Goal: Task Accomplishment & Management: Manage account settings

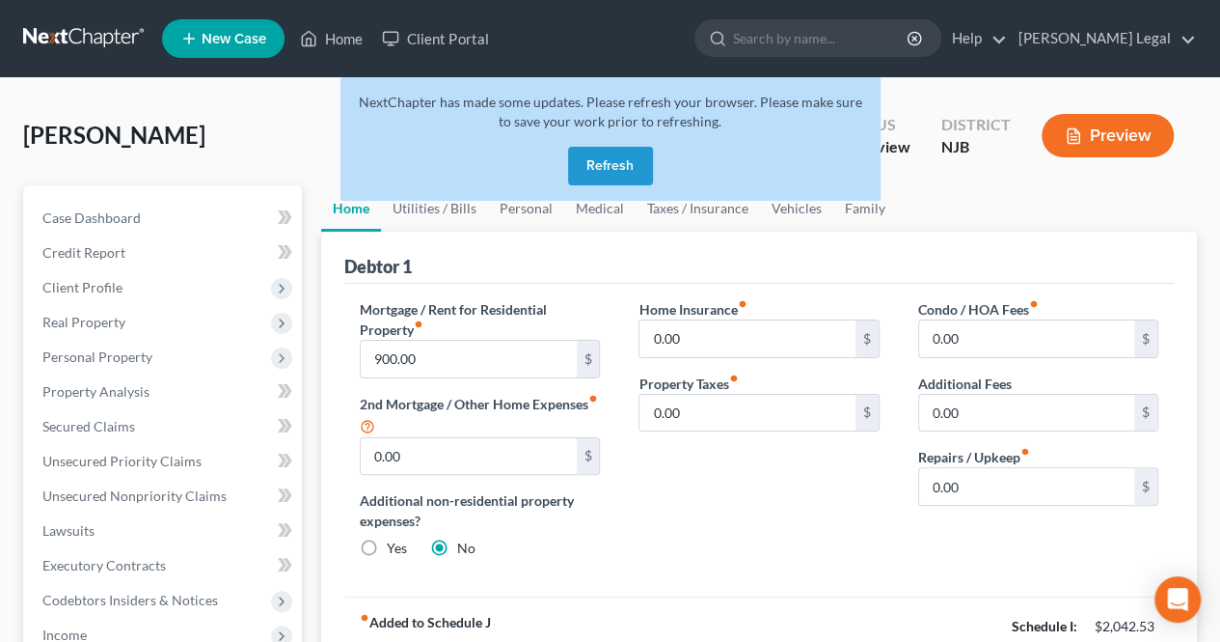
click at [579, 167] on button "Refresh" at bounding box center [610, 166] width 85 height 39
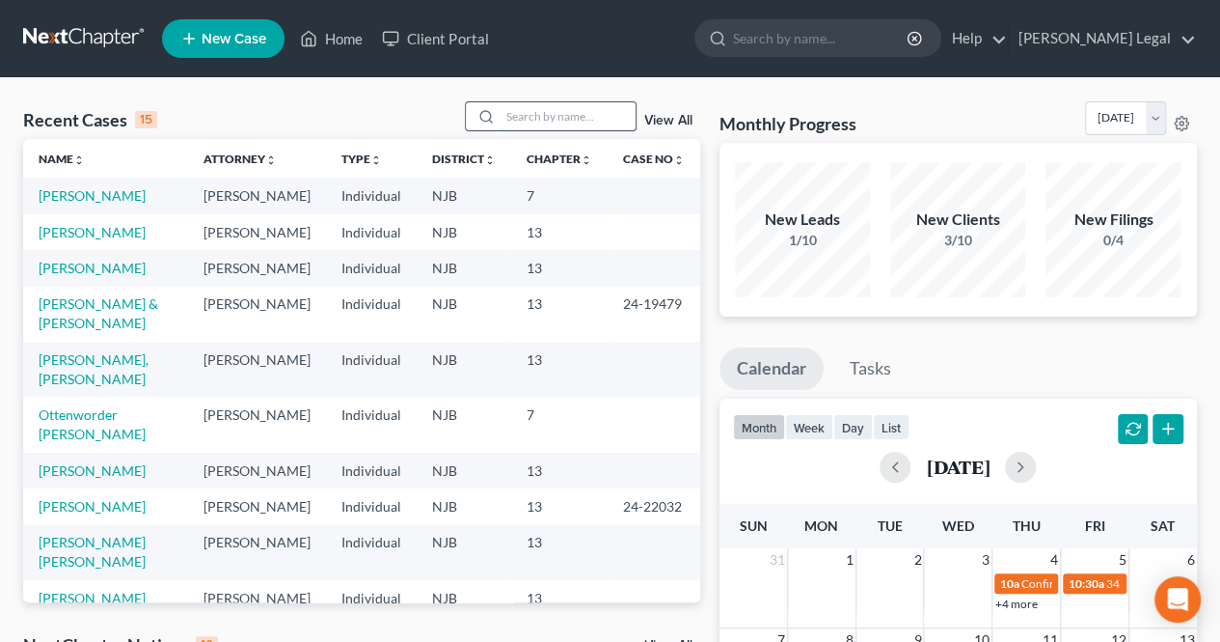
click at [515, 117] on input "search" at bounding box center [568, 116] width 135 height 28
click at [554, 112] on input "search" at bounding box center [568, 116] width 135 height 28
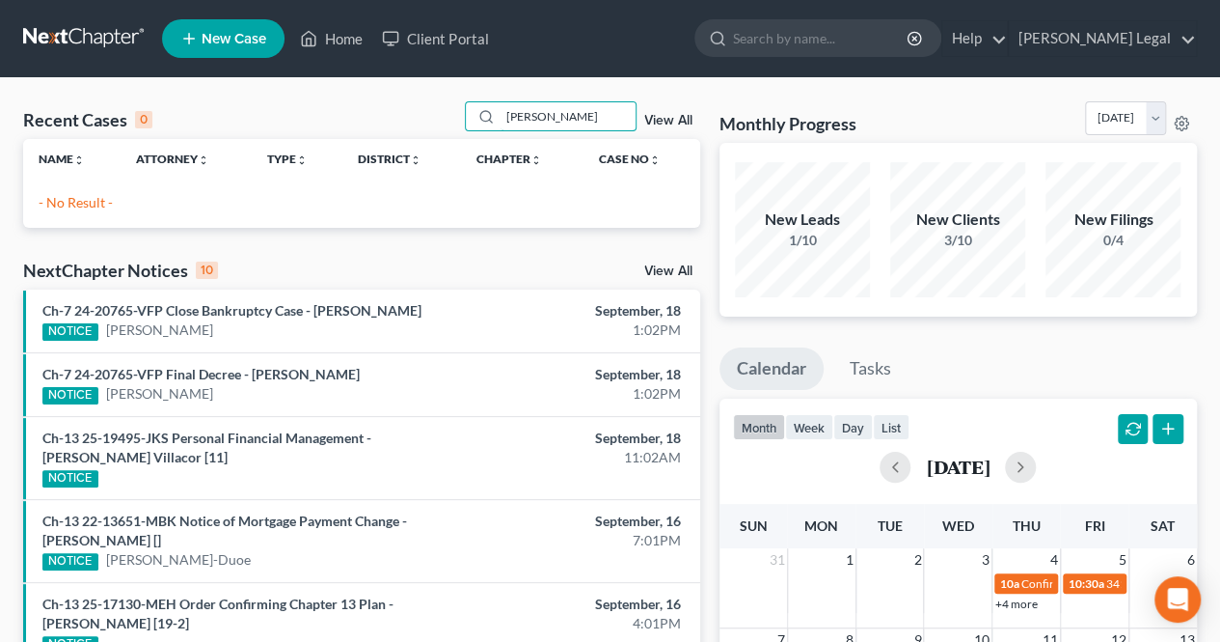
drag, startPoint x: 595, startPoint y: 112, endPoint x: 411, endPoint y: 123, distance: 184.6
click at [413, 123] on div "Recent Cases 0 [PERSON_NAME] View All" at bounding box center [361, 120] width 677 height 38
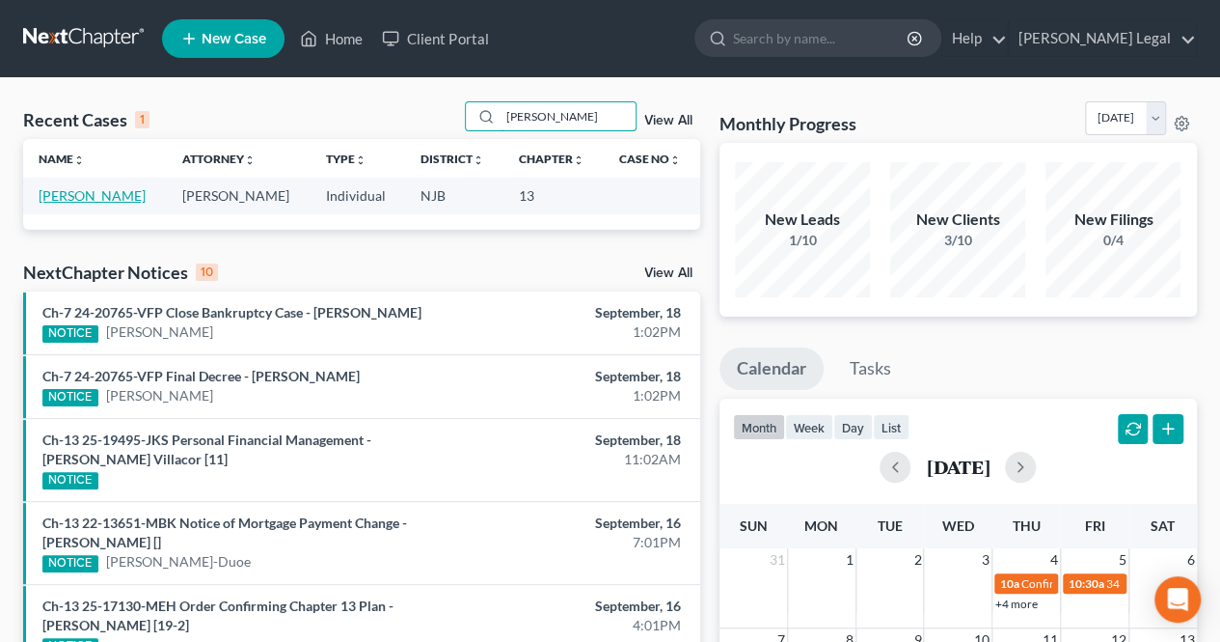
type input "[PERSON_NAME]"
click at [128, 192] on link "[PERSON_NAME]" at bounding box center [92, 195] width 107 height 16
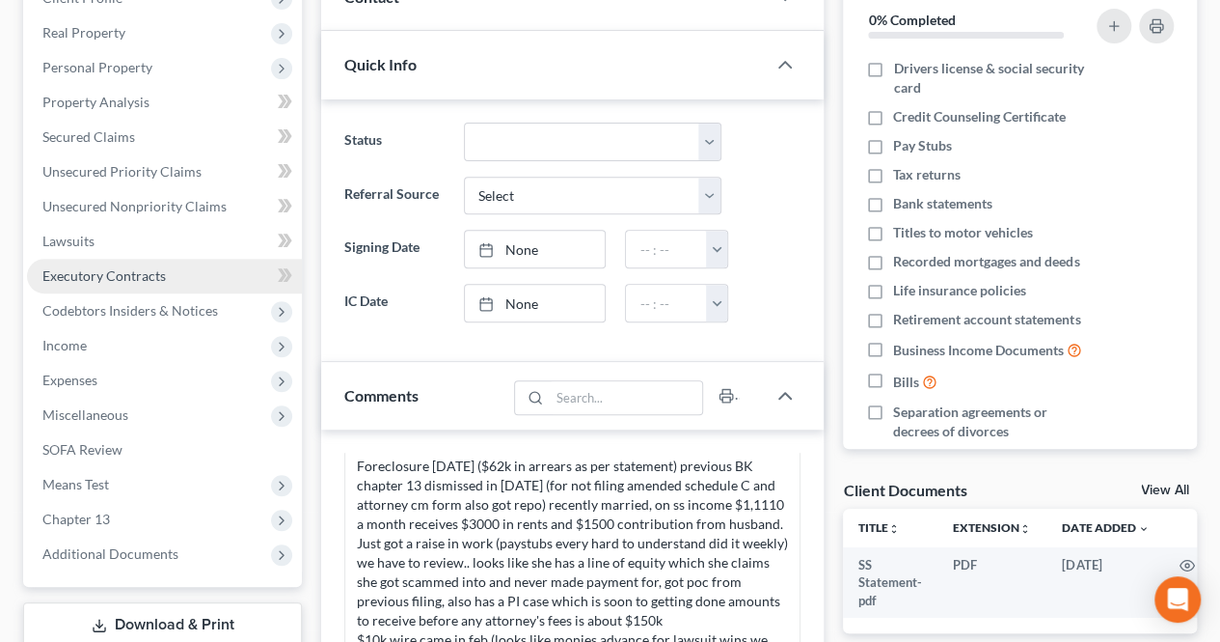
scroll to position [17, 0]
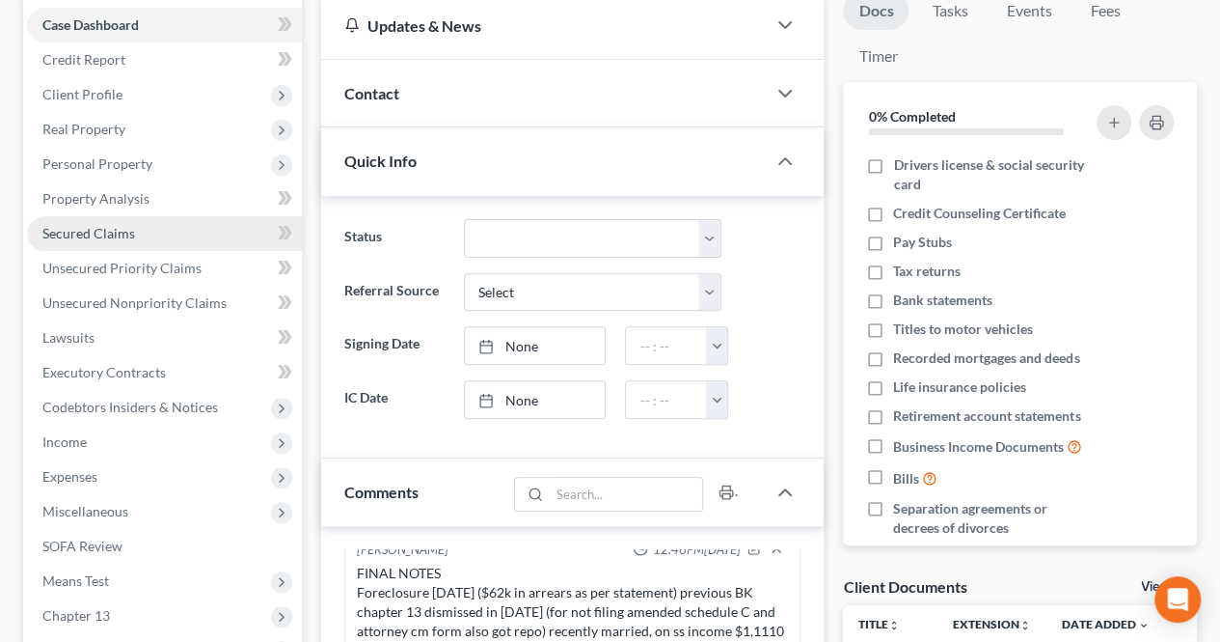
click at [101, 233] on span "Secured Claims" at bounding box center [88, 233] width 93 height 16
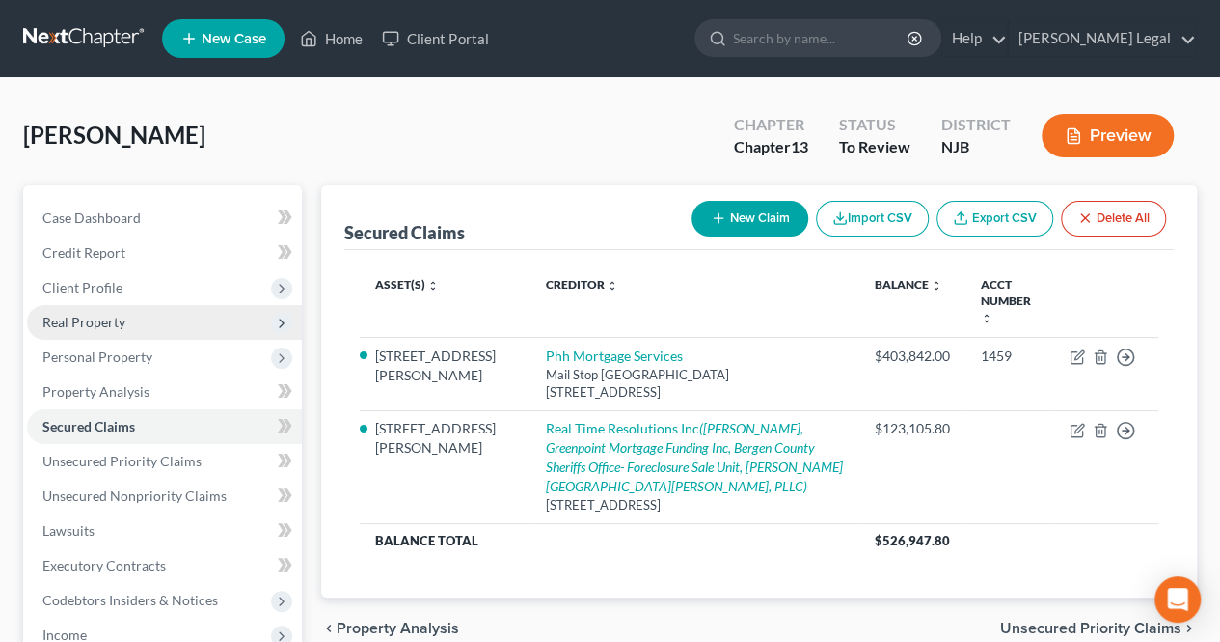
click at [168, 320] on span "Real Property" at bounding box center [164, 322] width 275 height 35
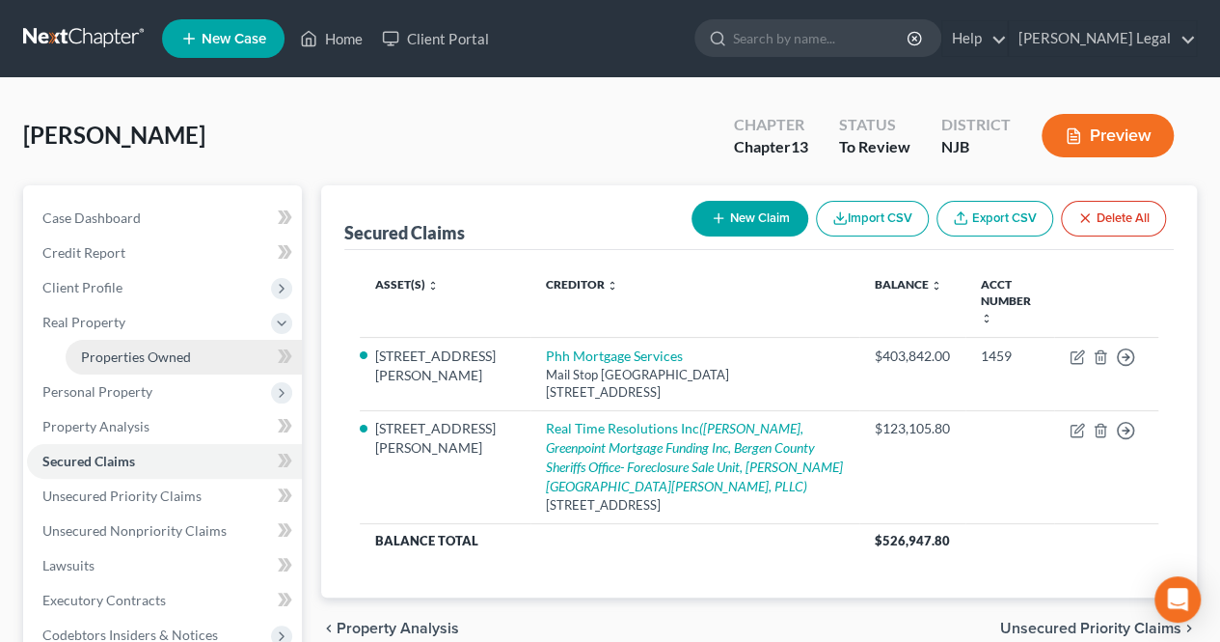
click at [174, 346] on link "Properties Owned" at bounding box center [184, 357] width 236 height 35
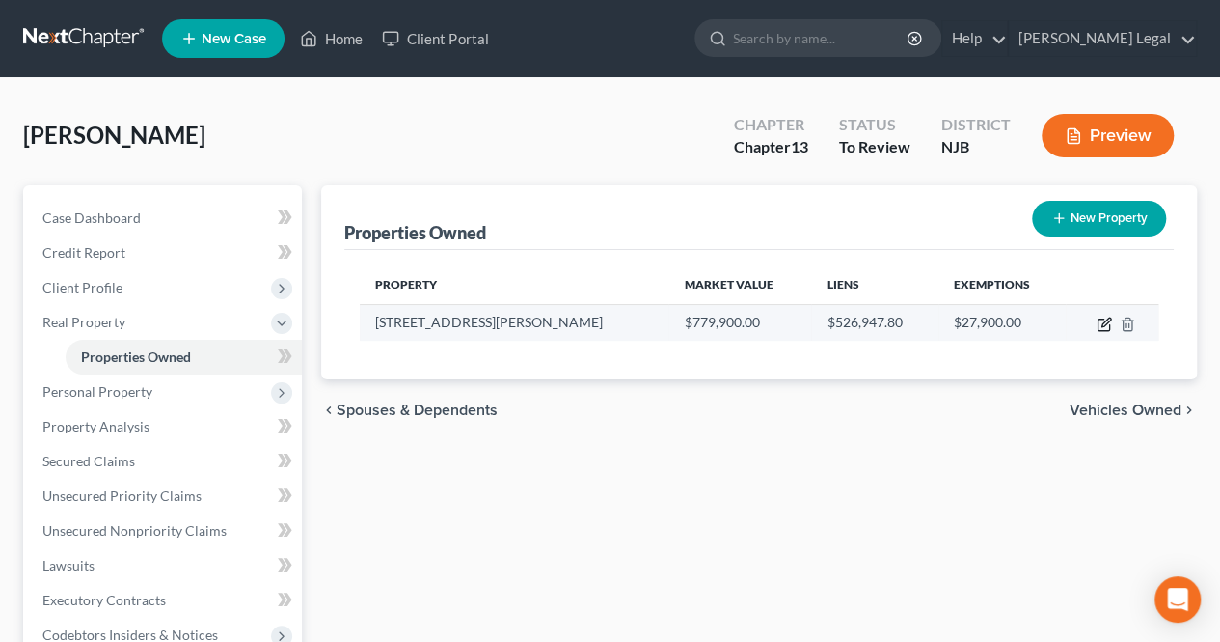
click at [1104, 326] on icon "button" at bounding box center [1104, 323] width 15 height 15
select select "33"
select select "0"
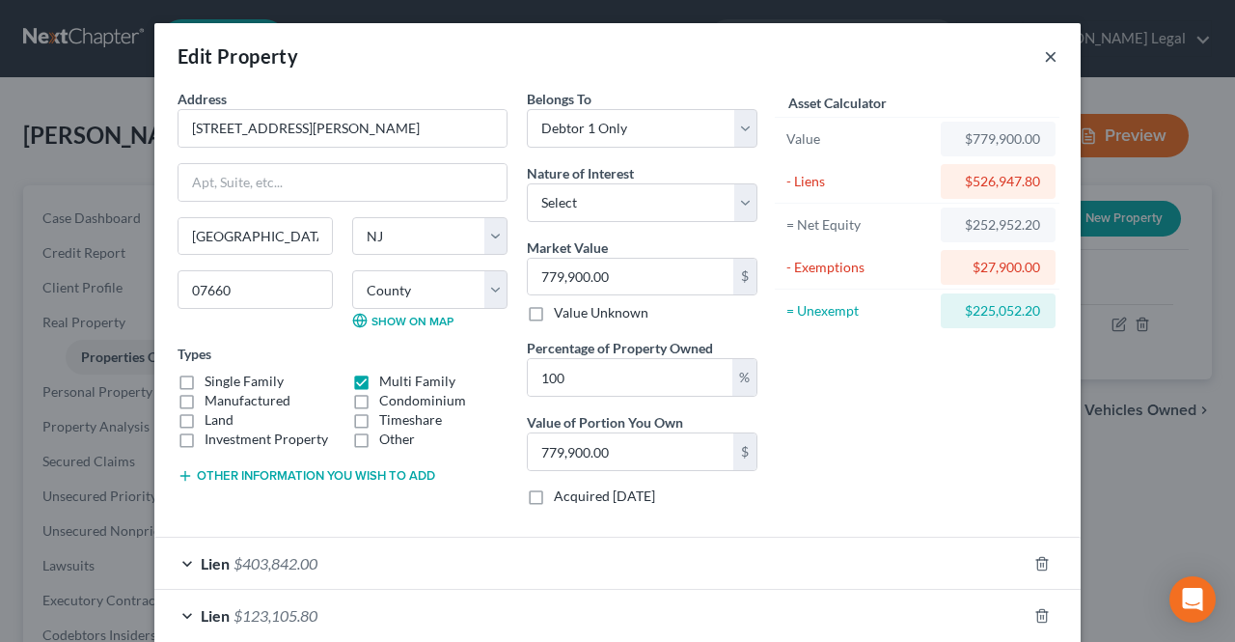
click at [1044, 58] on button "×" at bounding box center [1051, 55] width 14 height 23
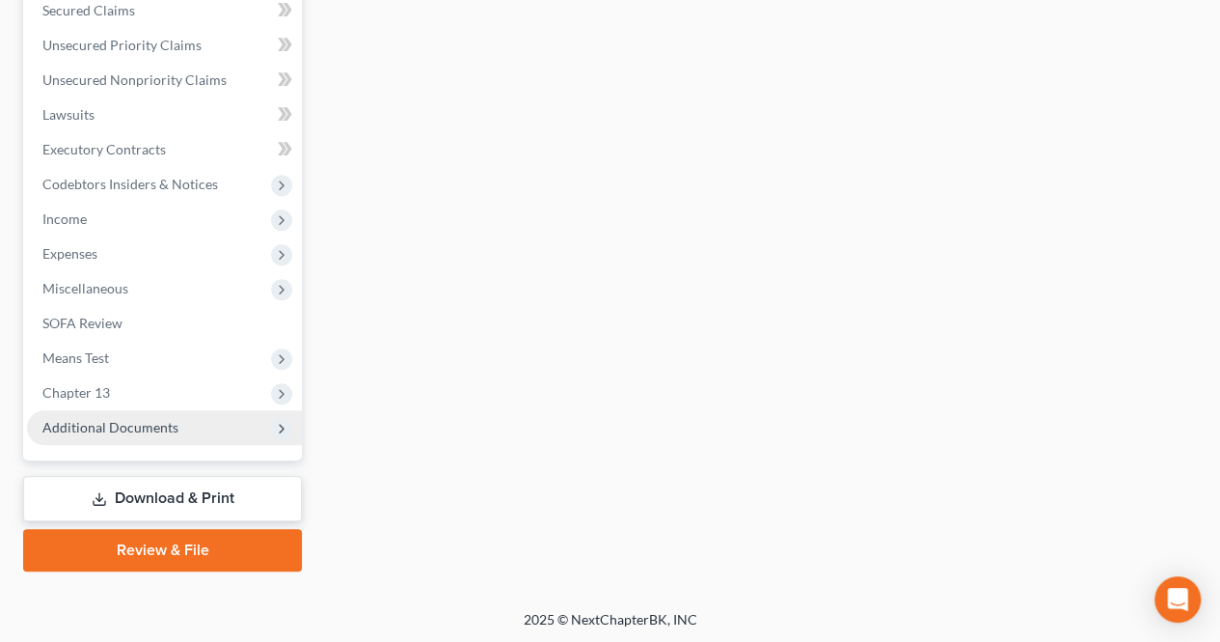
click at [174, 440] on span "Additional Documents" at bounding box center [164, 427] width 275 height 35
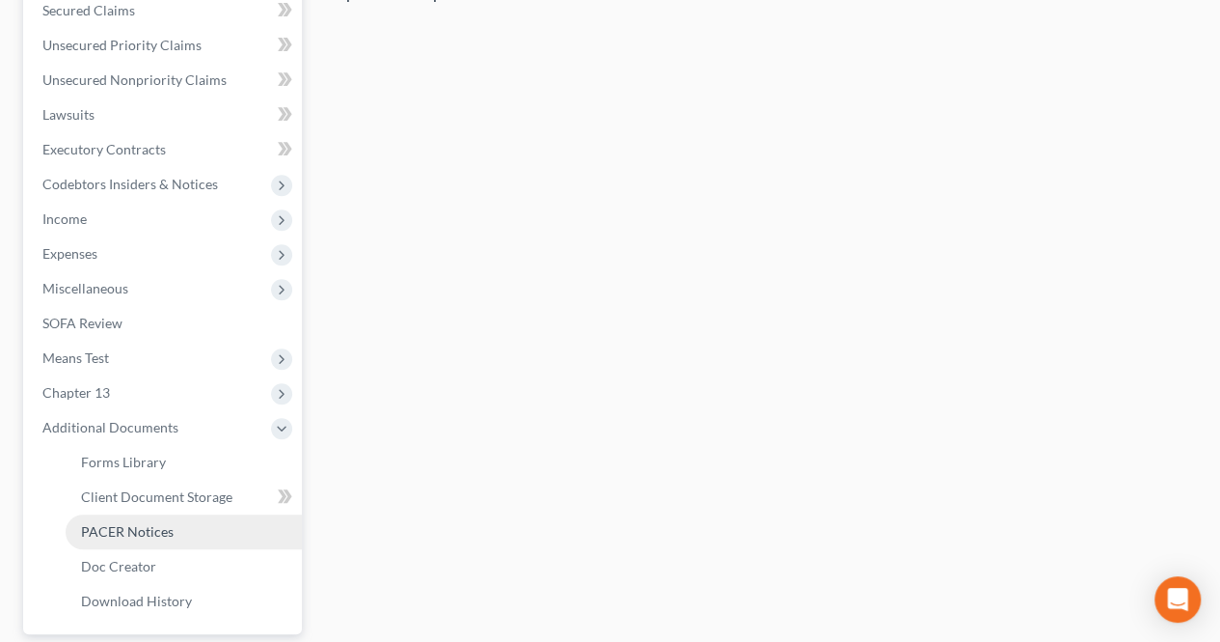
click at [141, 536] on span "PACER Notices" at bounding box center [127, 531] width 93 height 16
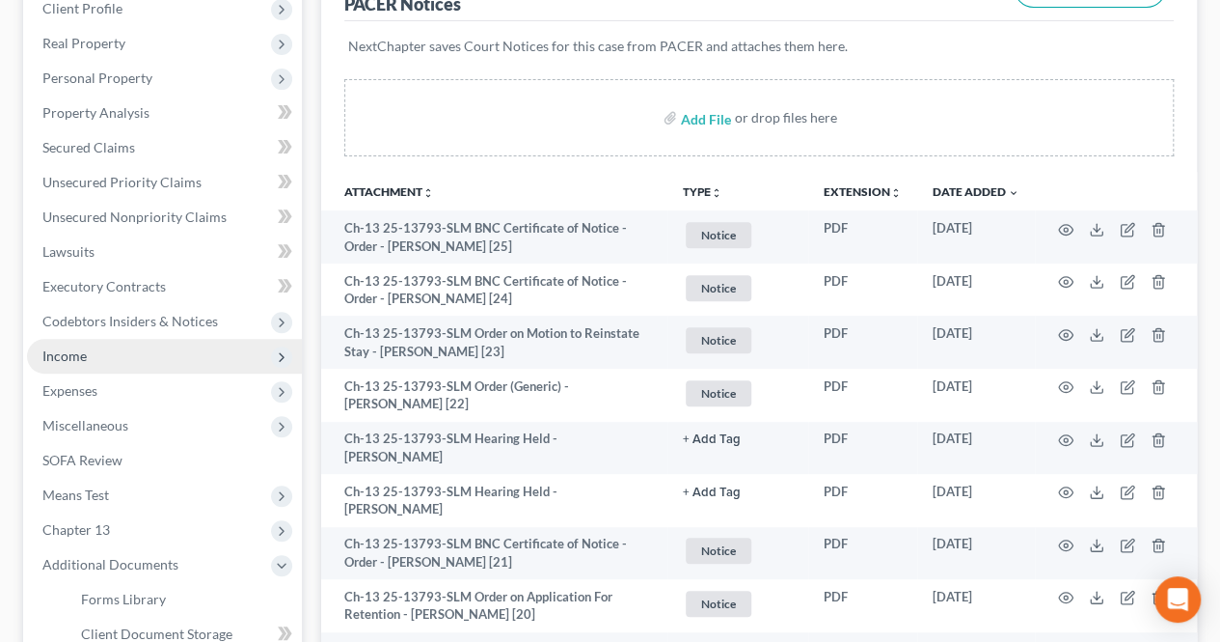
scroll to position [96, 0]
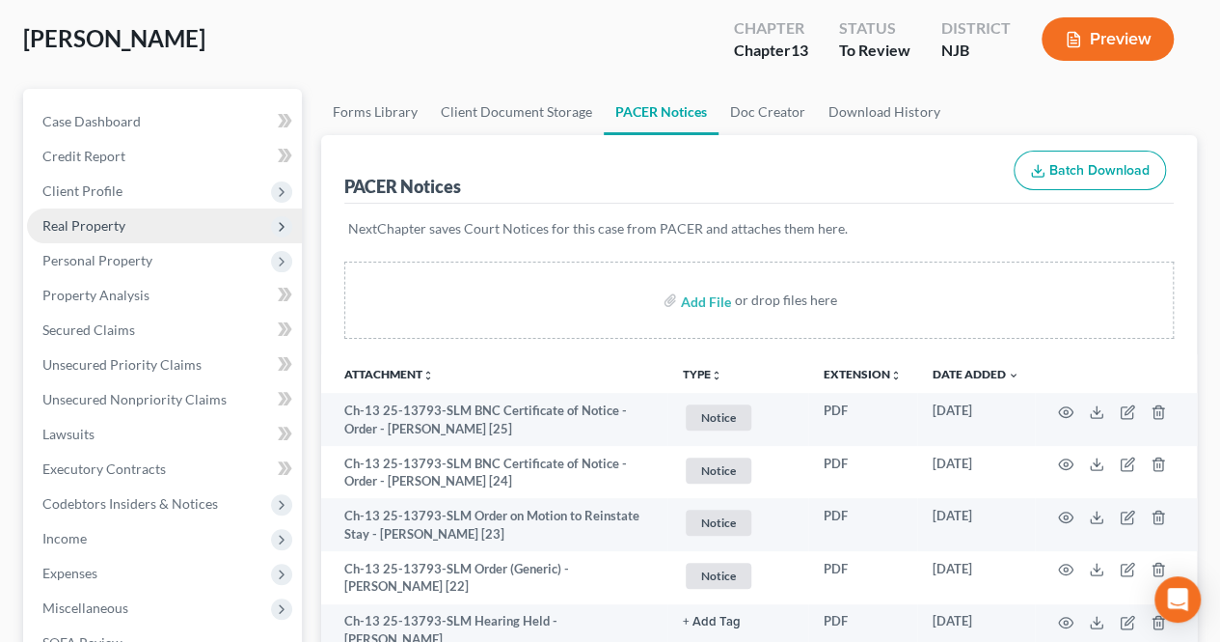
click at [149, 222] on span "Real Property" at bounding box center [164, 225] width 275 height 35
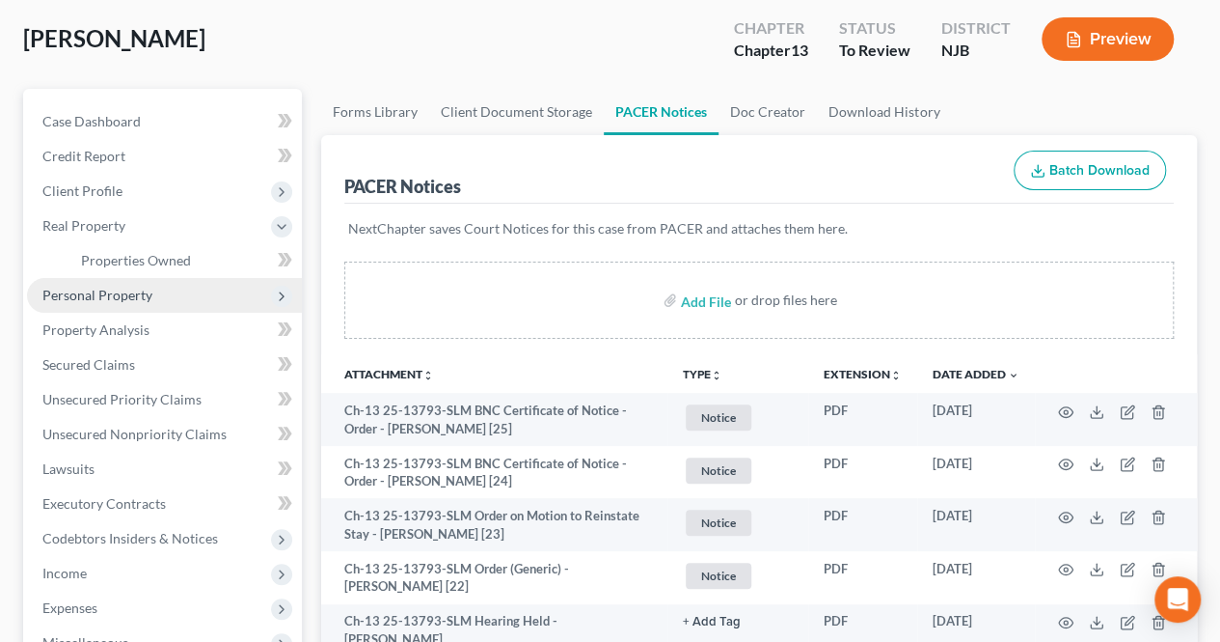
click at [158, 285] on span "Personal Property" at bounding box center [164, 295] width 275 height 35
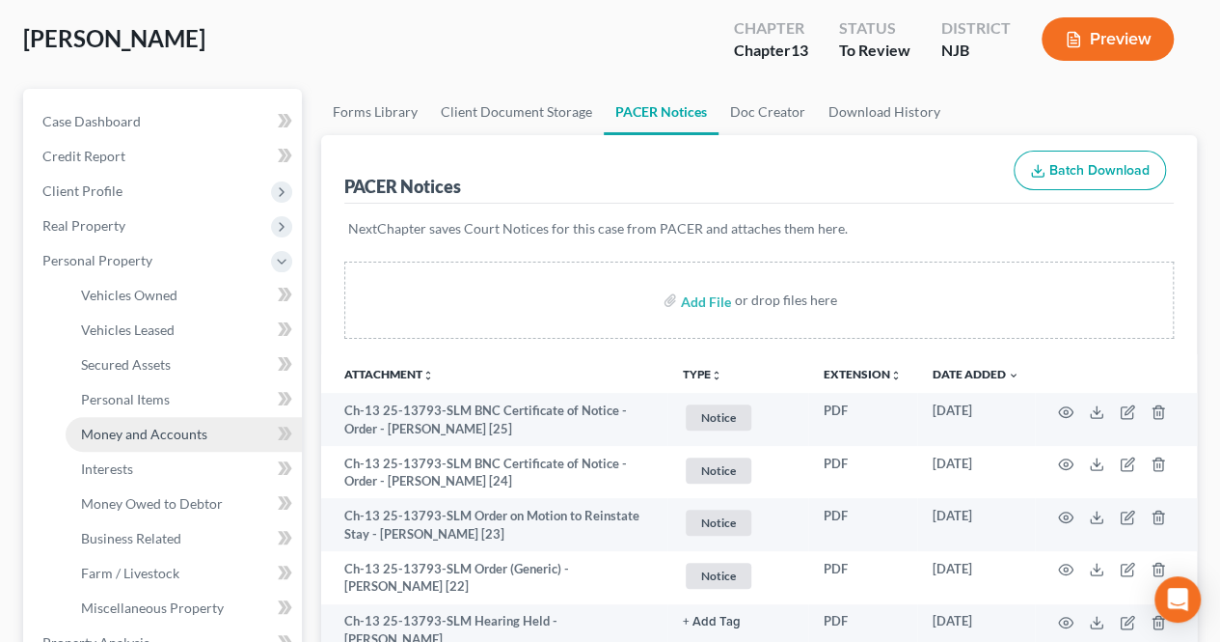
click at [134, 433] on span "Money and Accounts" at bounding box center [144, 433] width 126 height 16
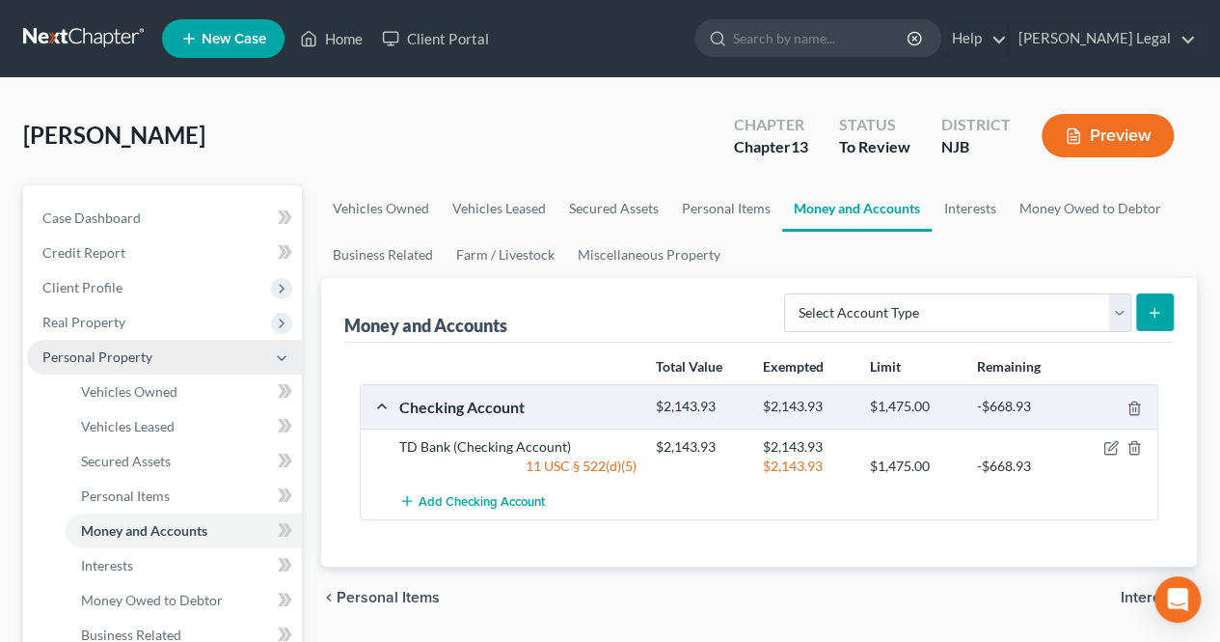
click at [157, 366] on span "Personal Property" at bounding box center [164, 357] width 275 height 35
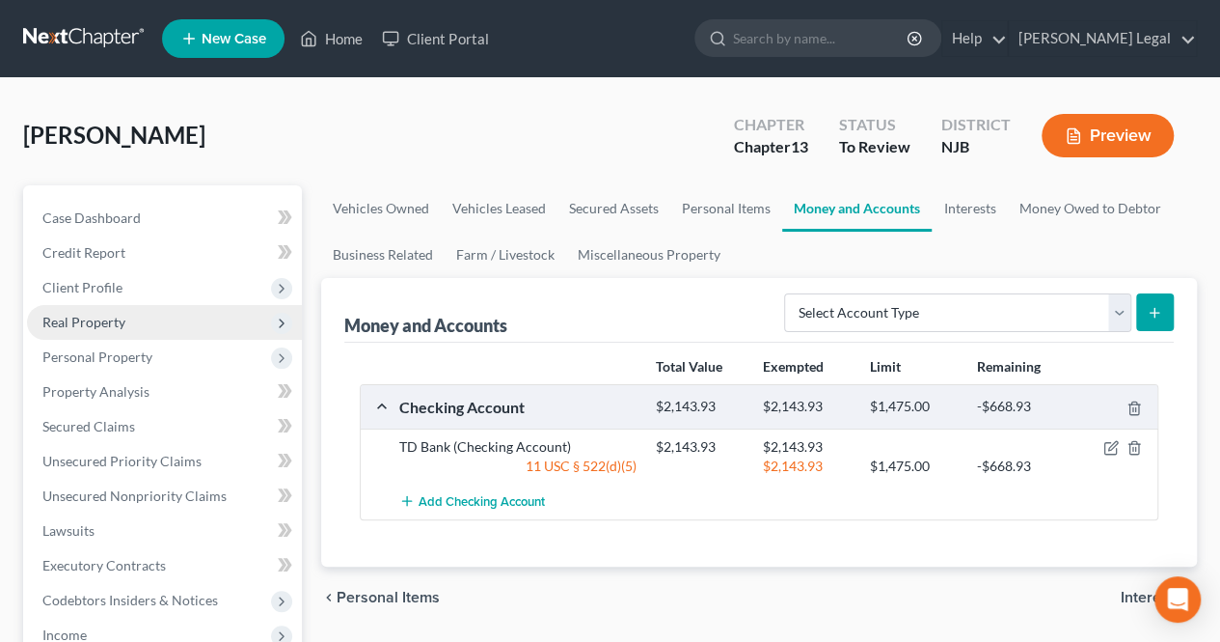
click at [147, 325] on span "Real Property" at bounding box center [164, 322] width 275 height 35
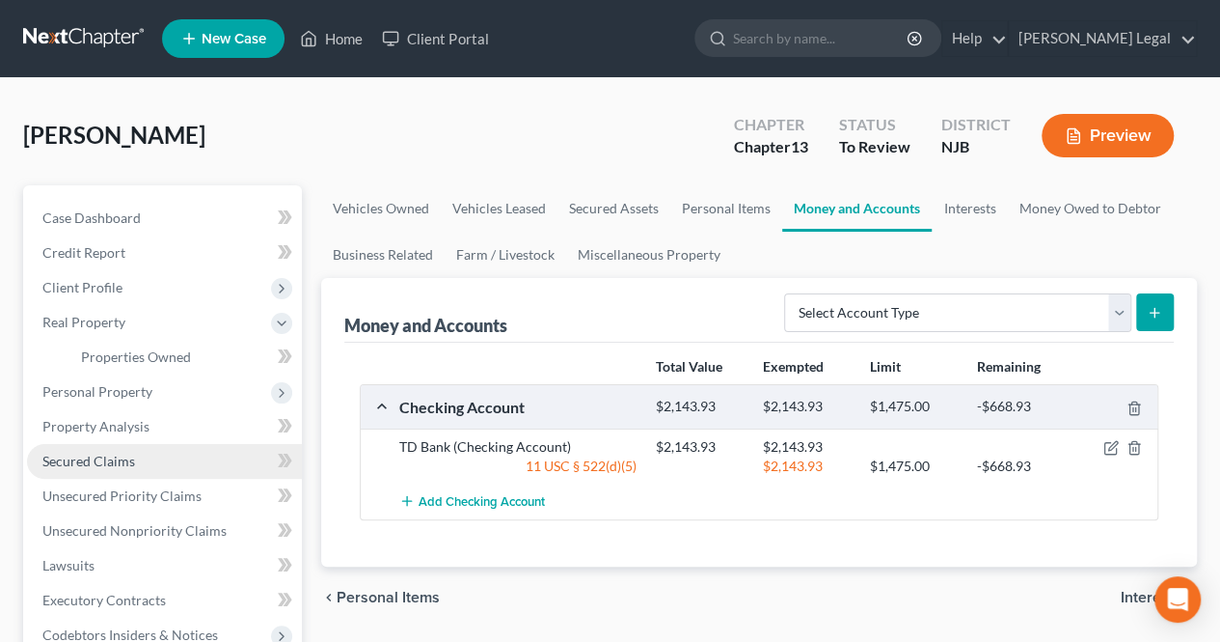
click at [139, 456] on link "Secured Claims" at bounding box center [164, 461] width 275 height 35
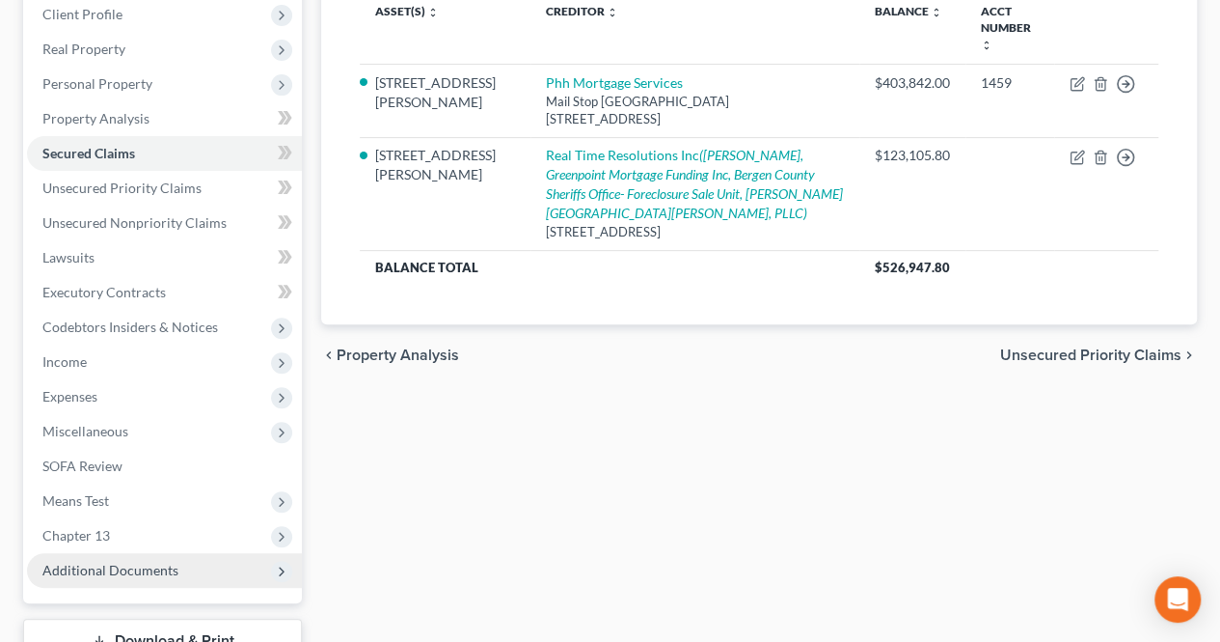
scroll to position [386, 0]
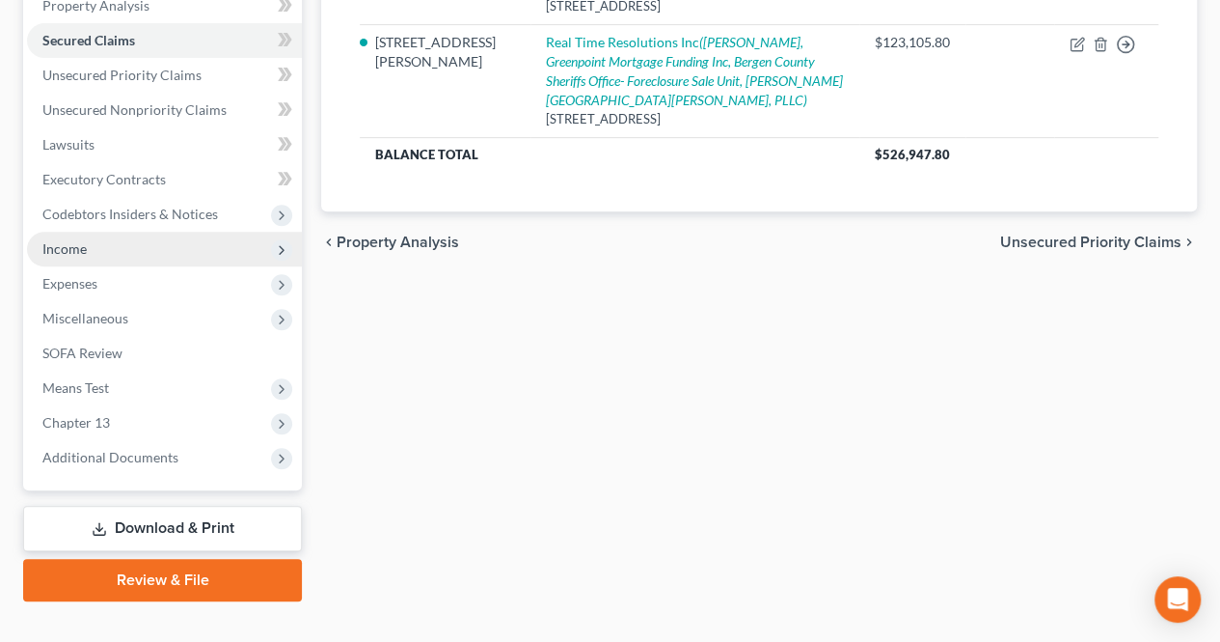
click at [123, 252] on span "Income" at bounding box center [164, 249] width 275 height 35
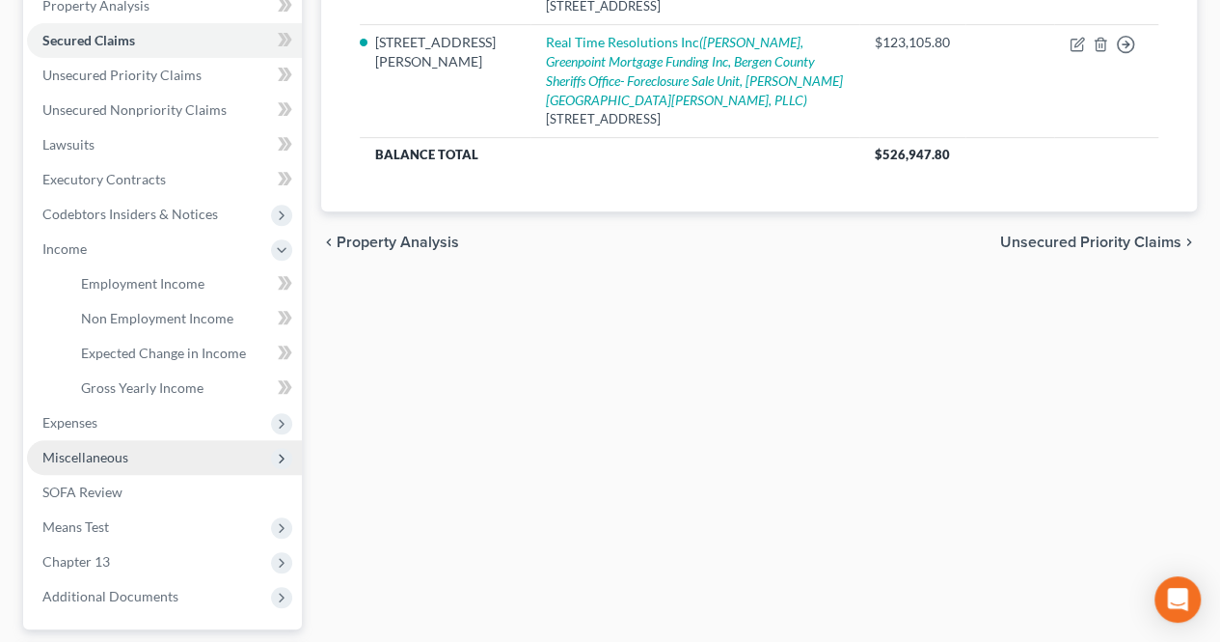
click at [128, 440] on span "Miscellaneous" at bounding box center [164, 457] width 275 height 35
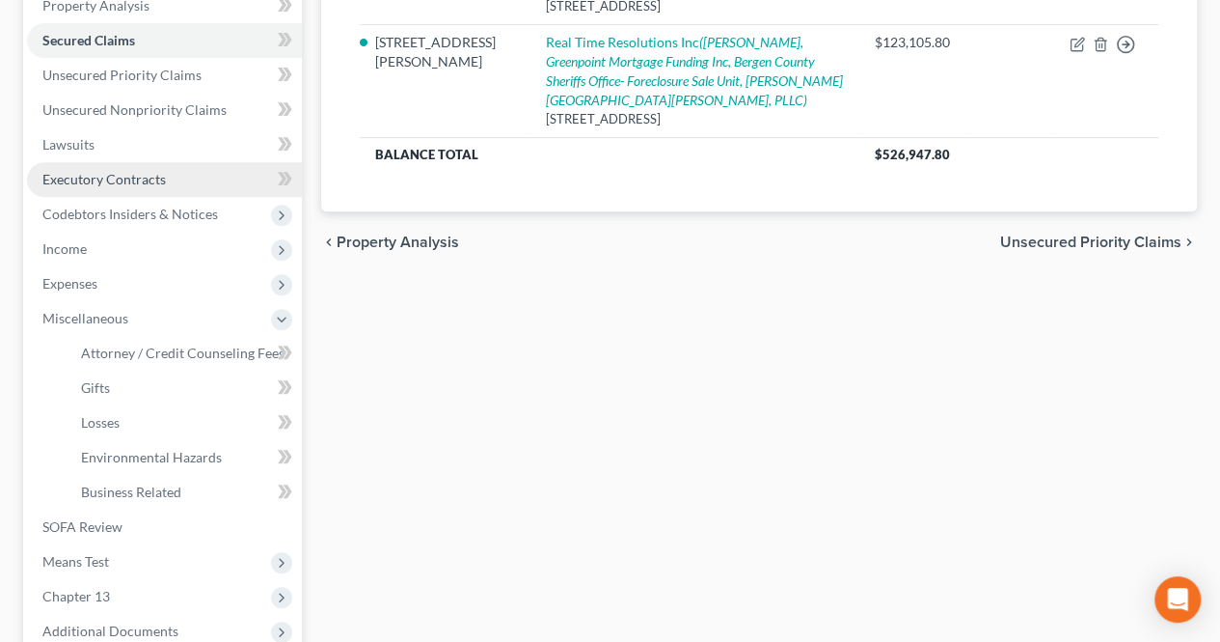
click at [133, 172] on span "Executory Contracts" at bounding box center [103, 179] width 123 height 16
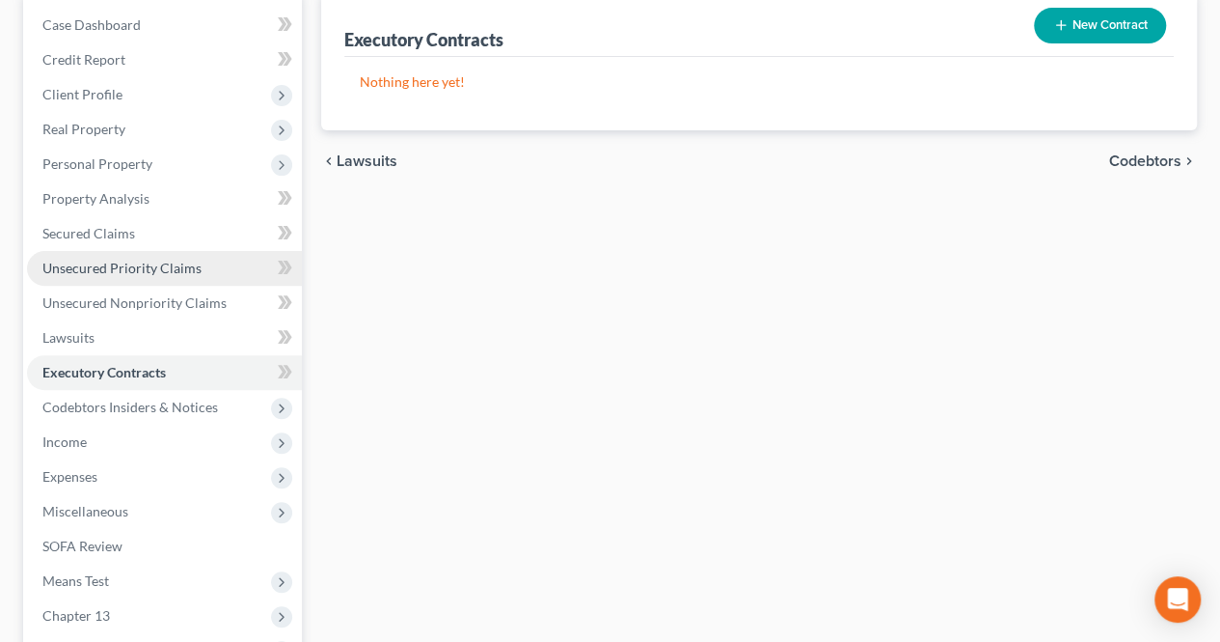
click at [241, 268] on link "Unsecured Priority Claims" at bounding box center [164, 268] width 275 height 35
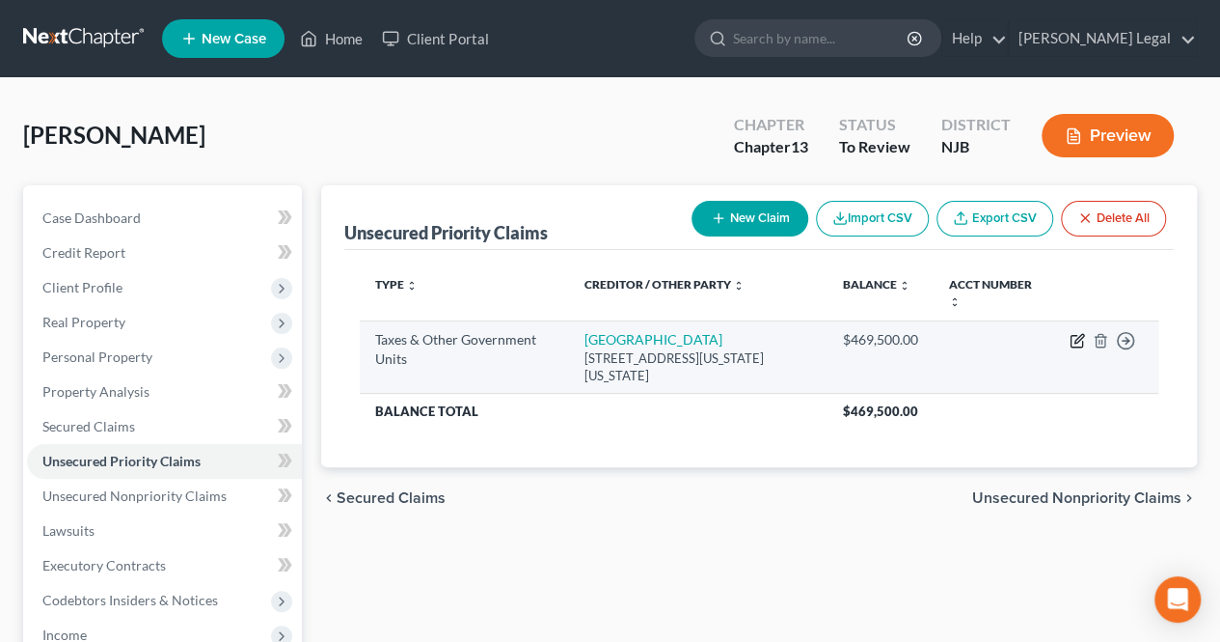
click at [1075, 343] on icon "button" at bounding box center [1077, 340] width 15 height 15
select select "0"
select select "8"
select select "0"
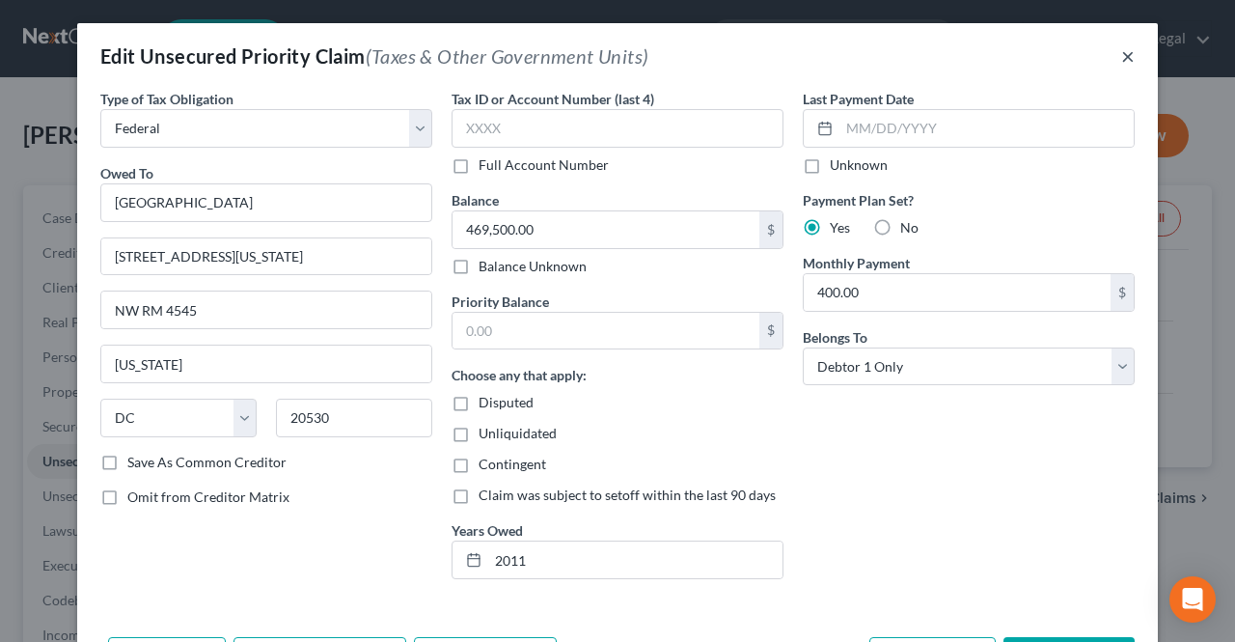
click at [1121, 59] on button "×" at bounding box center [1128, 55] width 14 height 23
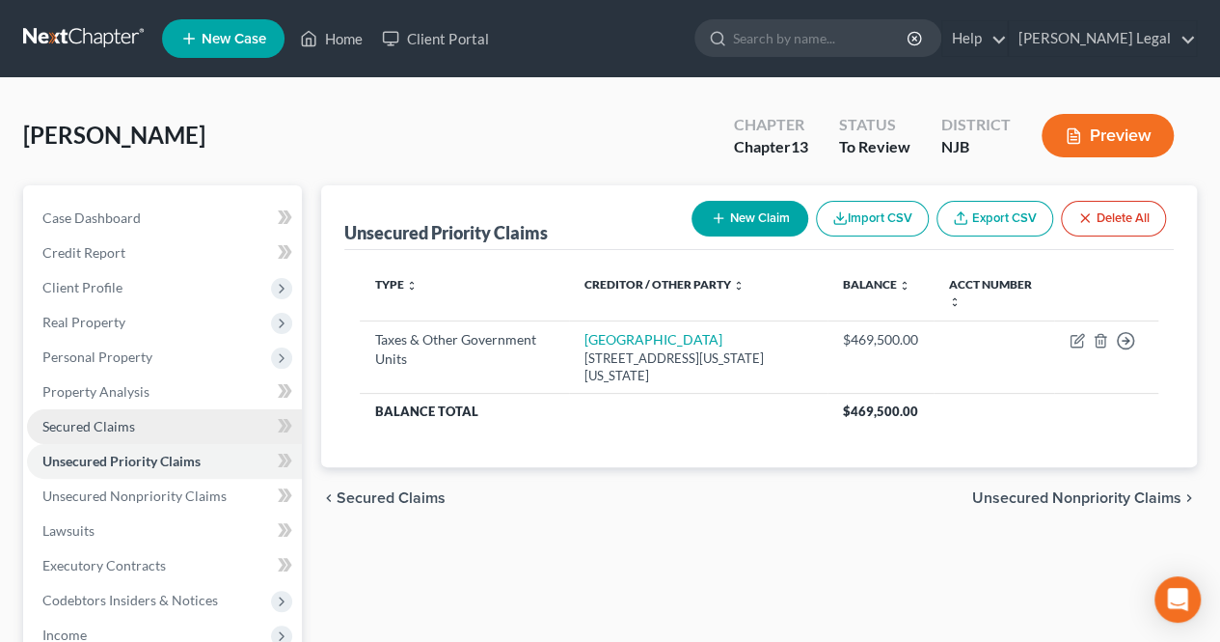
click at [206, 435] on link "Secured Claims" at bounding box center [164, 426] width 275 height 35
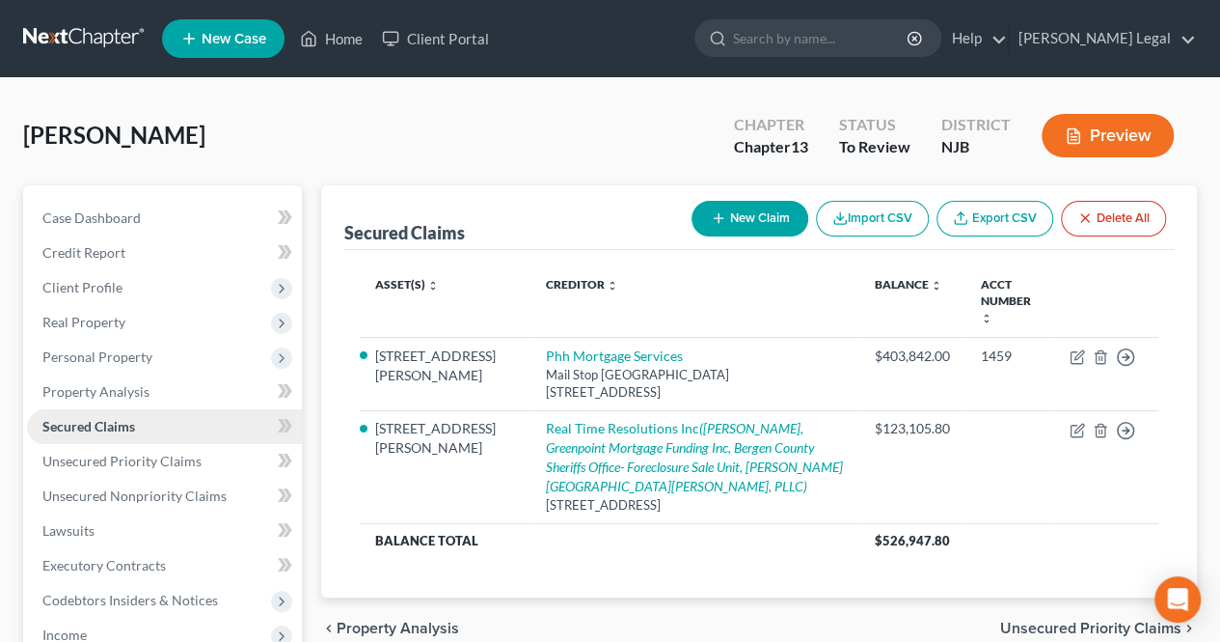
scroll to position [96, 0]
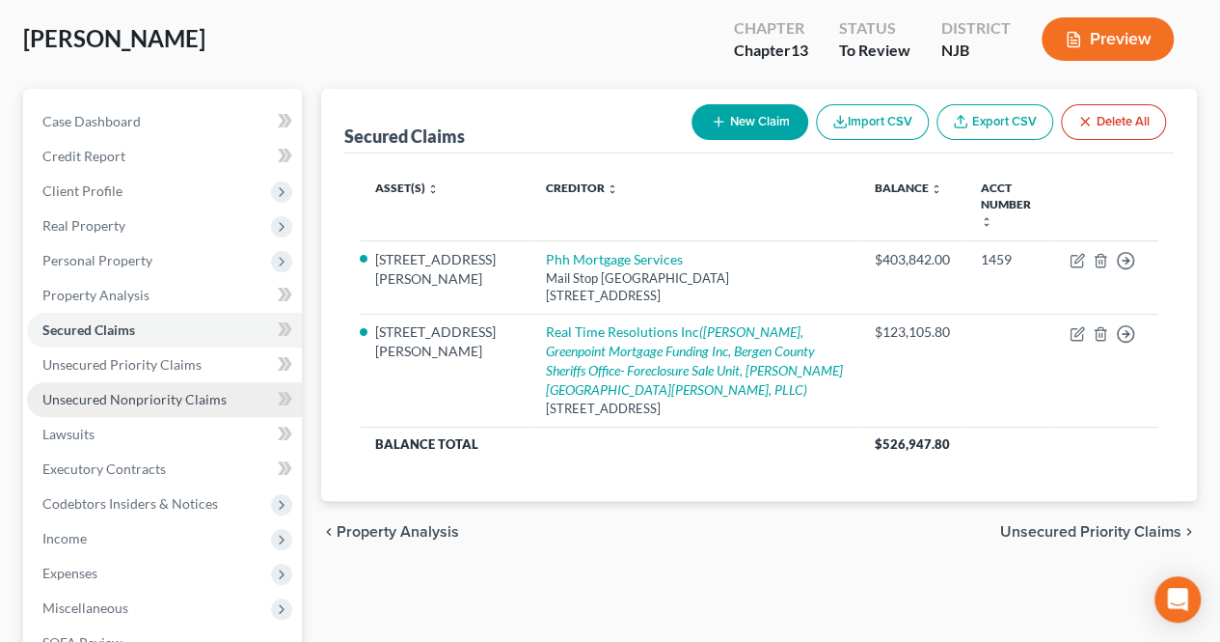
click at [197, 401] on span "Unsecured Nonpriority Claims" at bounding box center [134, 399] width 184 height 16
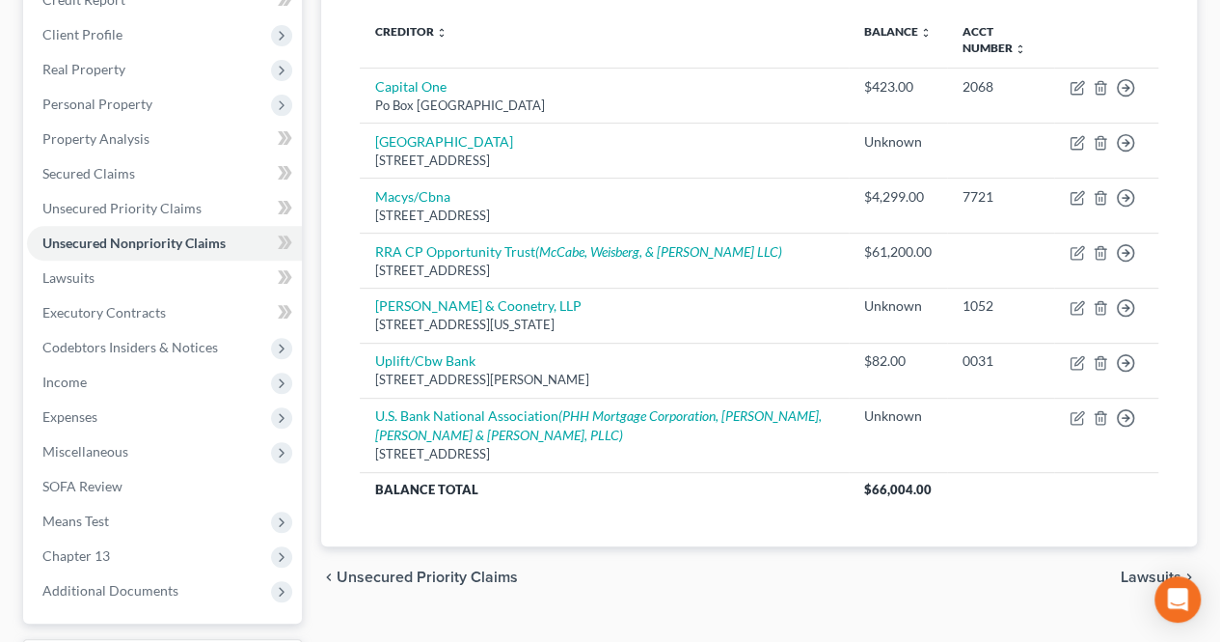
scroll to position [223, 0]
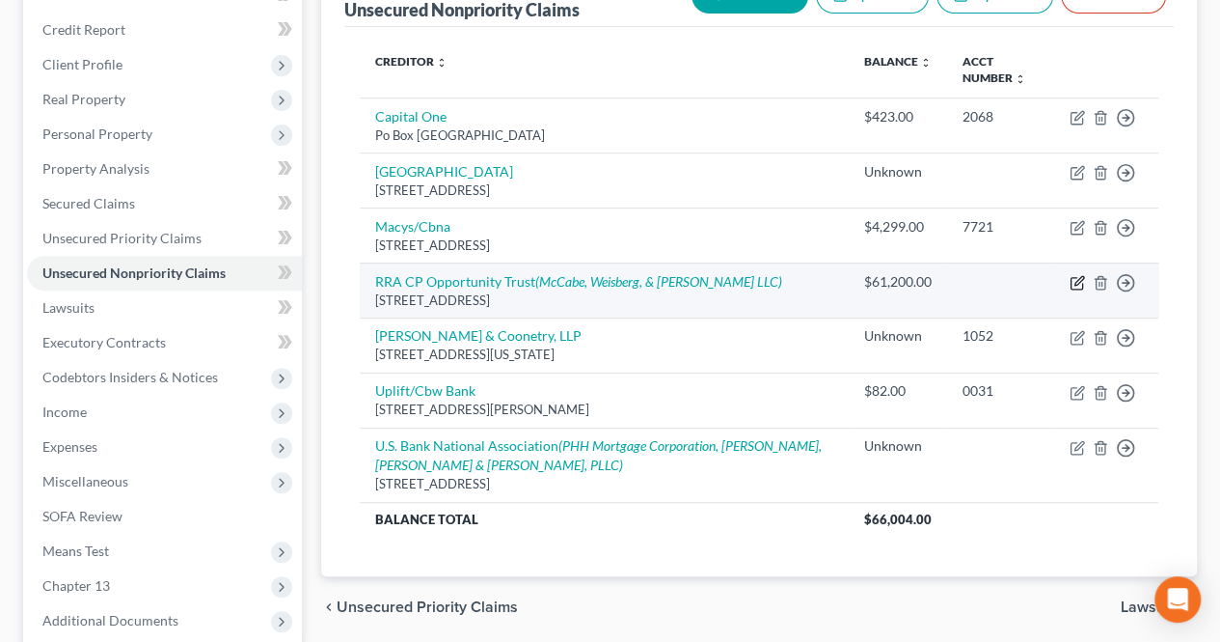
click at [1078, 276] on icon "button" at bounding box center [1077, 282] width 15 height 15
select select "33"
select select "14"
select select "0"
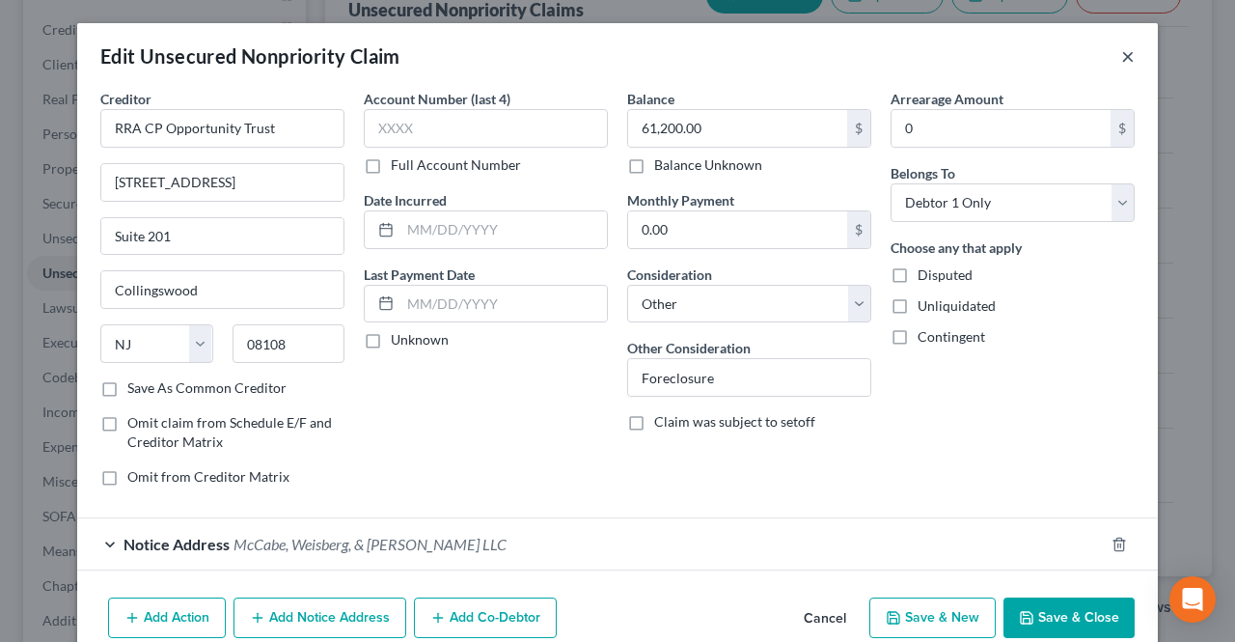
click at [1123, 61] on button "×" at bounding box center [1128, 55] width 14 height 23
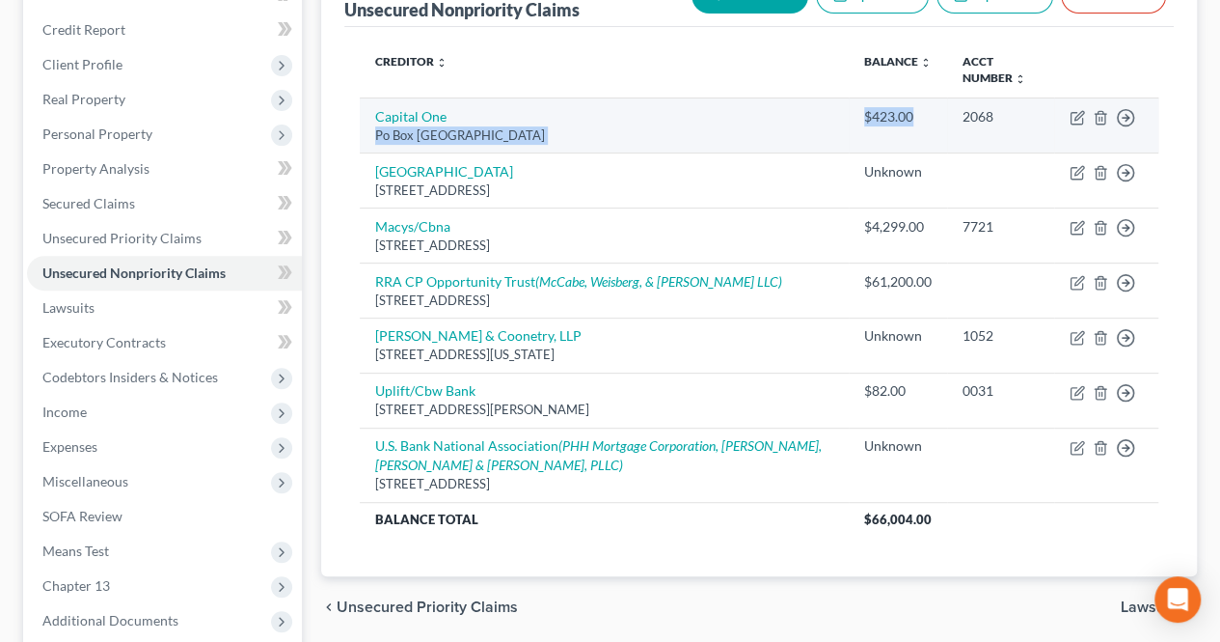
drag, startPoint x: 837, startPoint y: 112, endPoint x: 909, endPoint y: 116, distance: 71.5
click at [909, 115] on tr "Capital One Po Box [GEOGRAPHIC_DATA][PERSON_NAME] $423.00 2068 Move to D Move t…" at bounding box center [759, 124] width 799 height 55
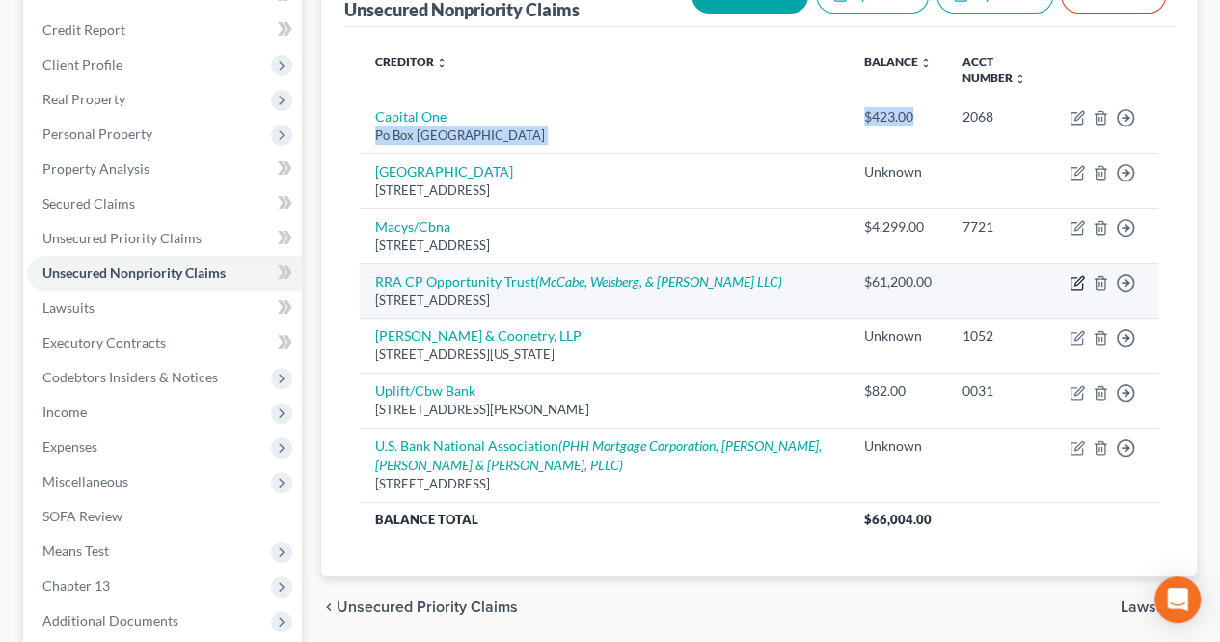
click at [1076, 282] on icon "button" at bounding box center [1077, 282] width 15 height 15
select select "33"
select select "14"
select select "0"
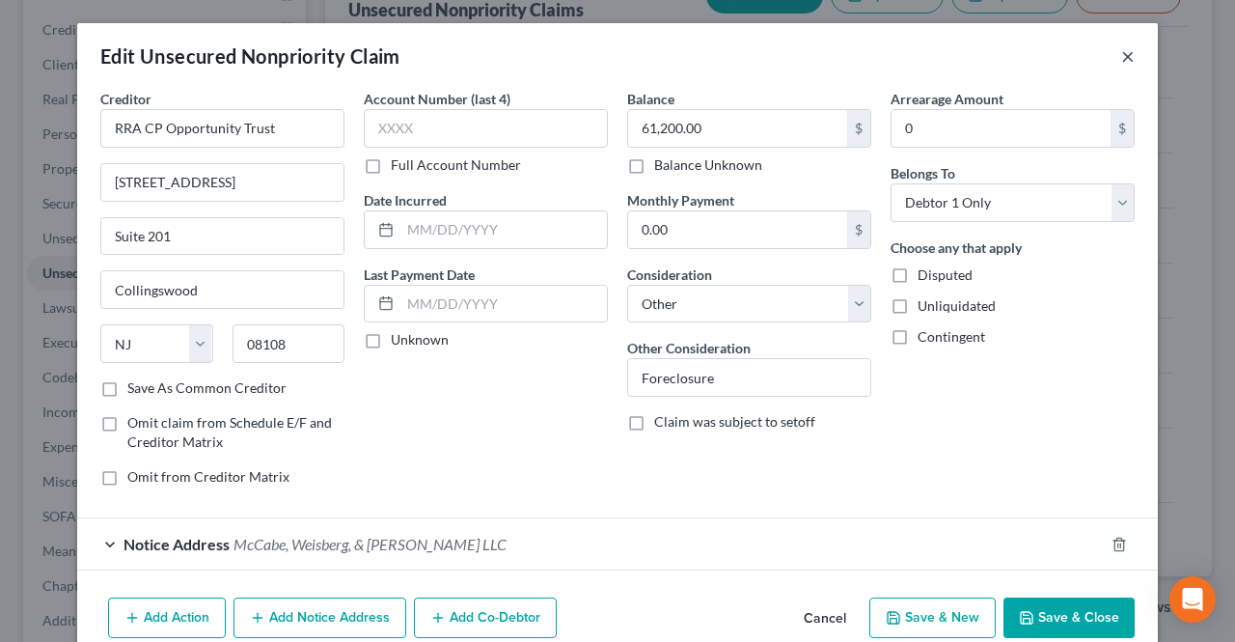
click at [1121, 57] on button "×" at bounding box center [1128, 55] width 14 height 23
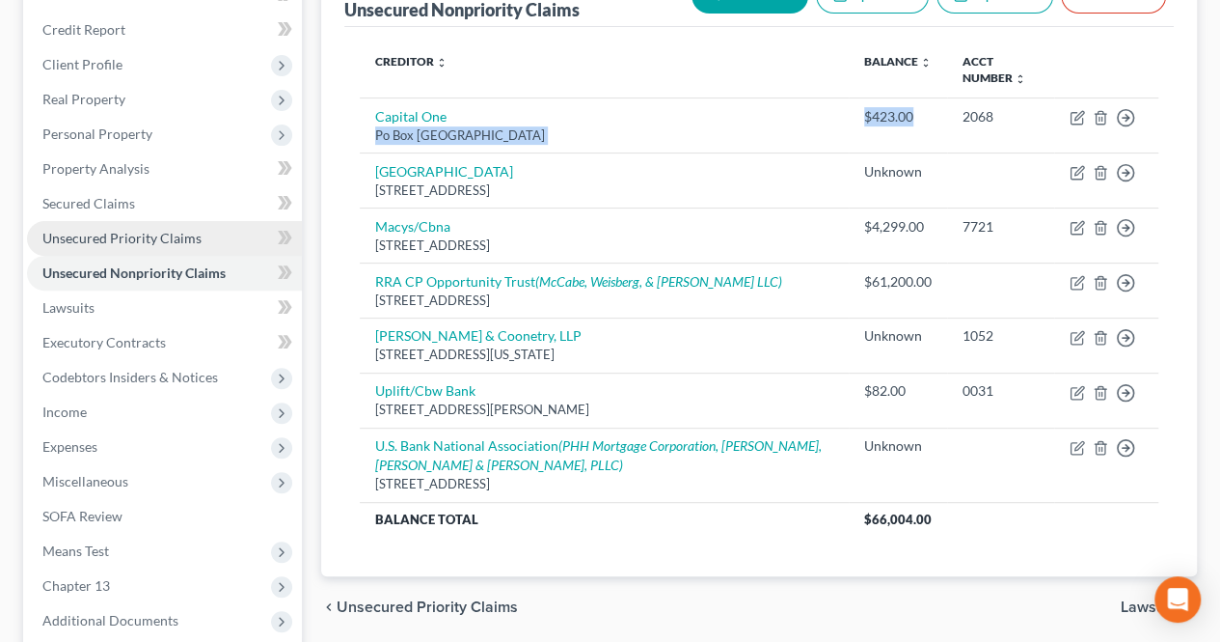
click at [224, 231] on link "Unsecured Priority Claims" at bounding box center [164, 238] width 275 height 35
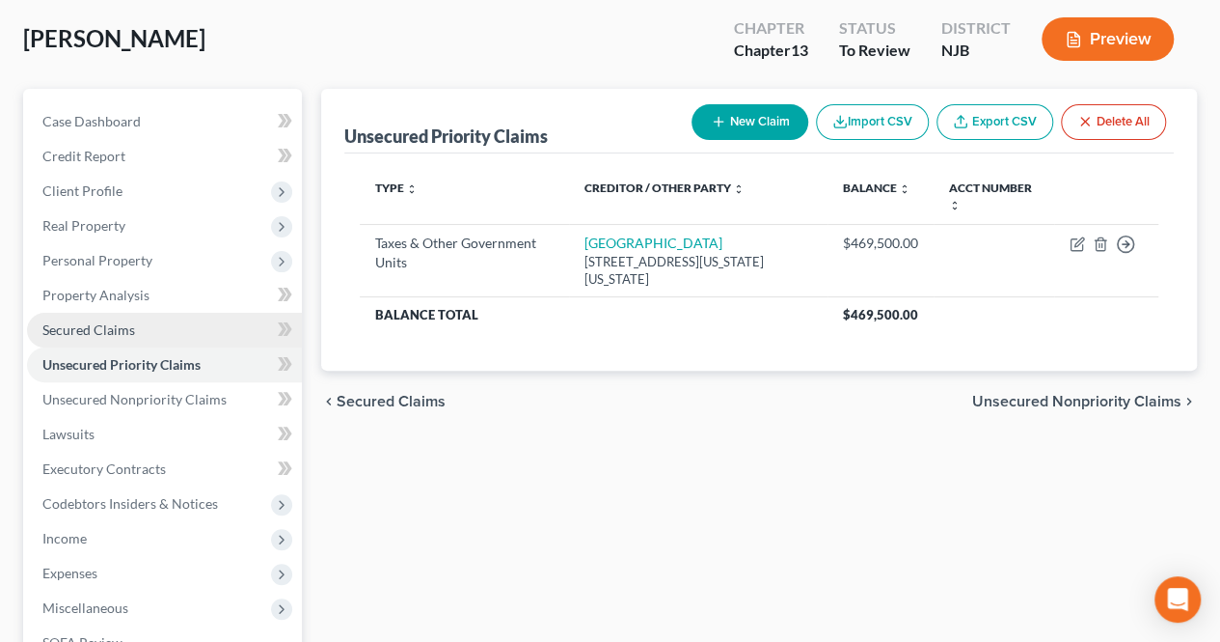
click at [160, 317] on link "Secured Claims" at bounding box center [164, 330] width 275 height 35
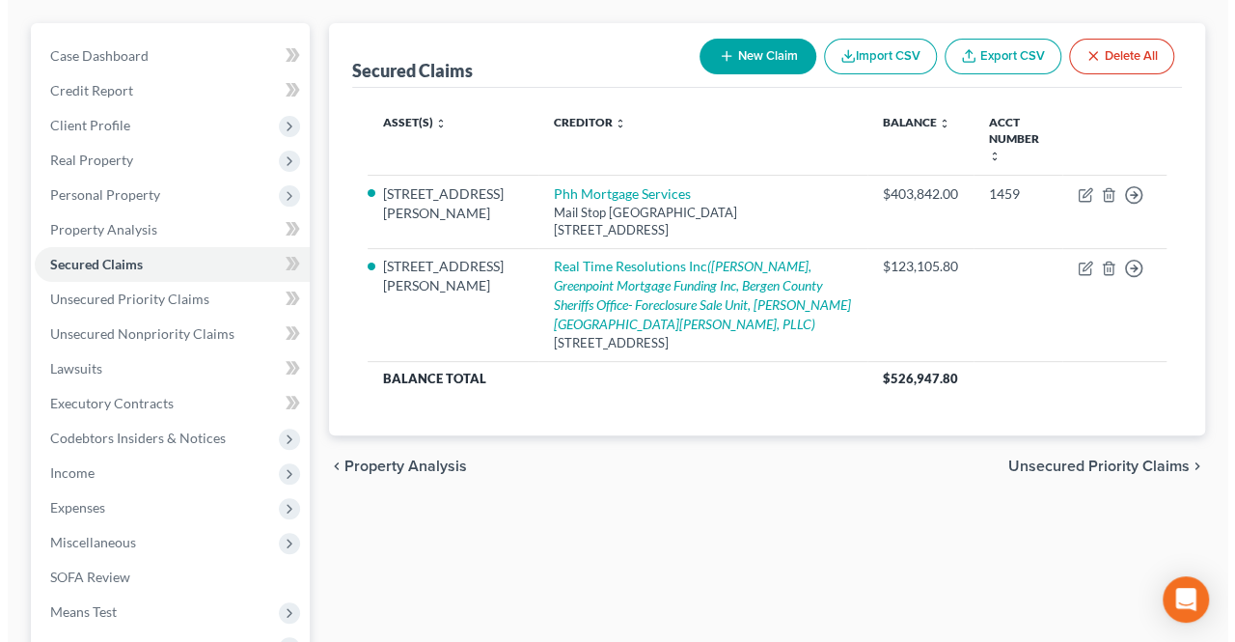
scroll to position [193, 0]
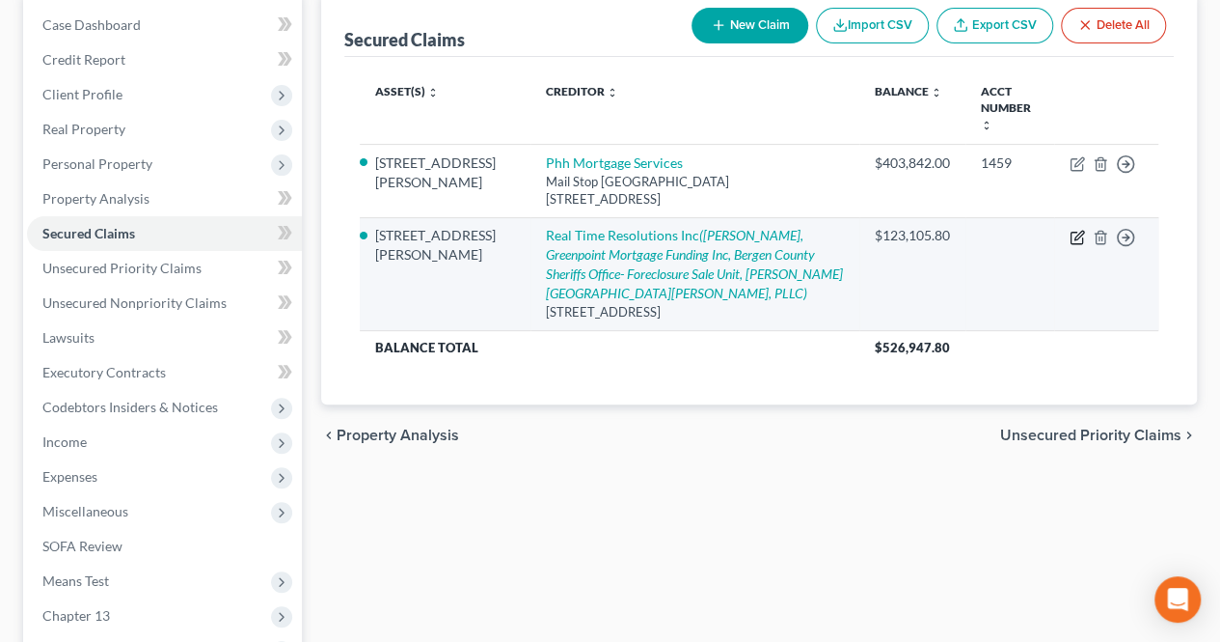
click at [1079, 230] on icon "button" at bounding box center [1077, 237] width 15 height 15
select select "45"
select select "6"
select select "0"
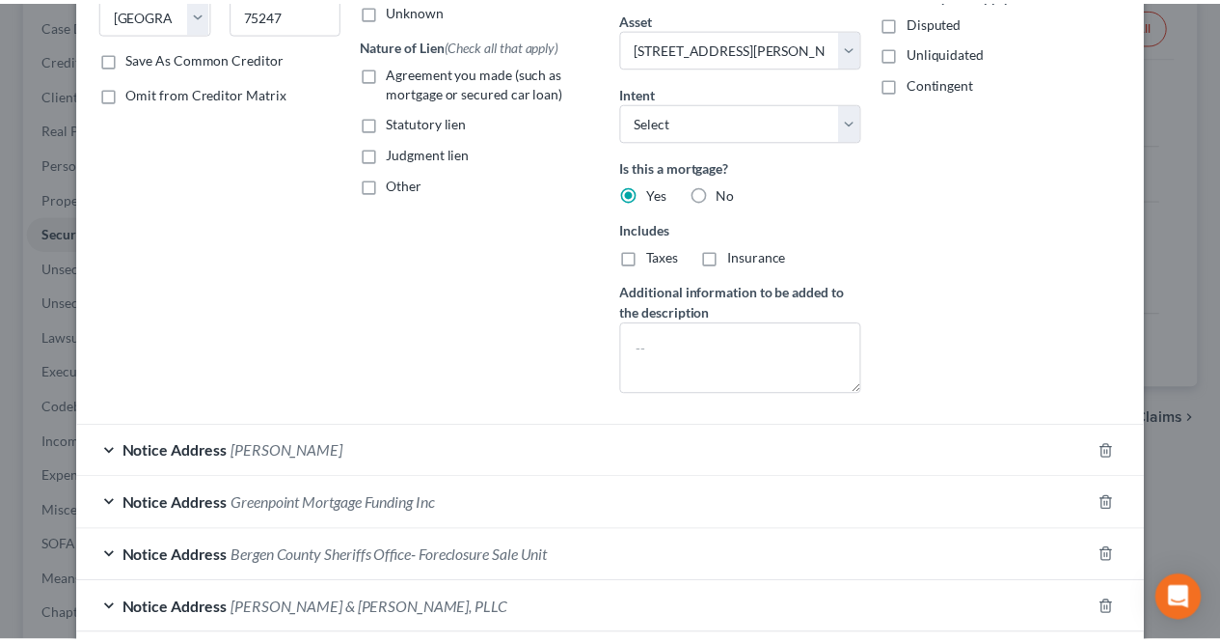
scroll to position [0, 0]
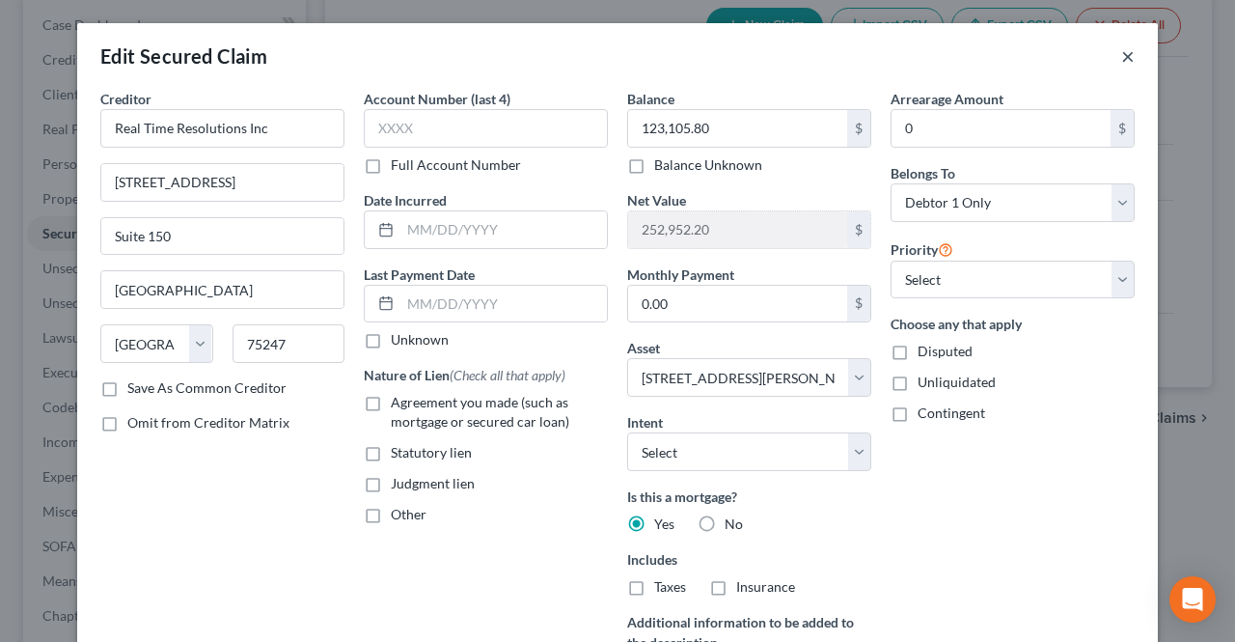
click at [1121, 58] on button "×" at bounding box center [1128, 55] width 14 height 23
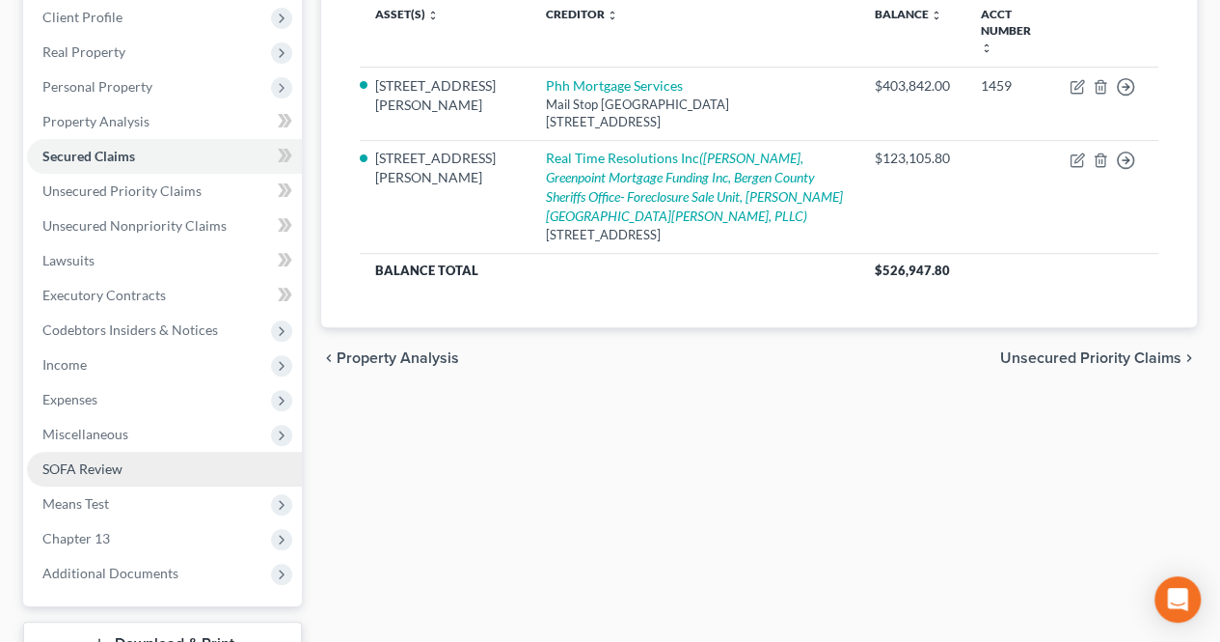
scroll to position [289, 0]
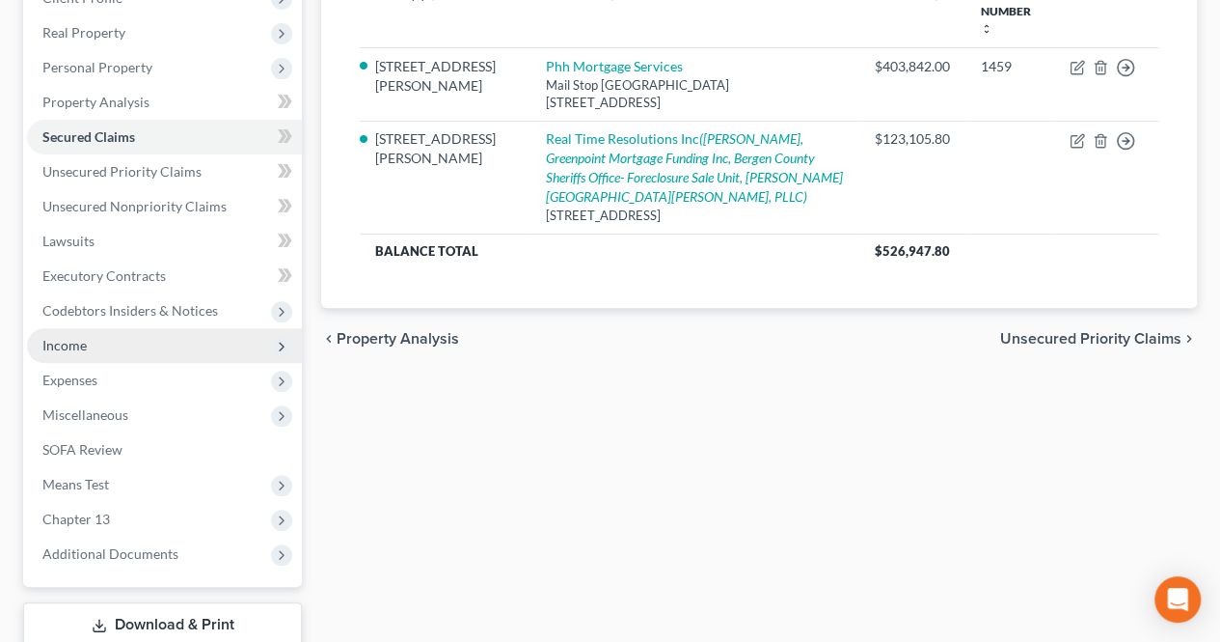
click at [116, 353] on span "Income" at bounding box center [164, 345] width 275 height 35
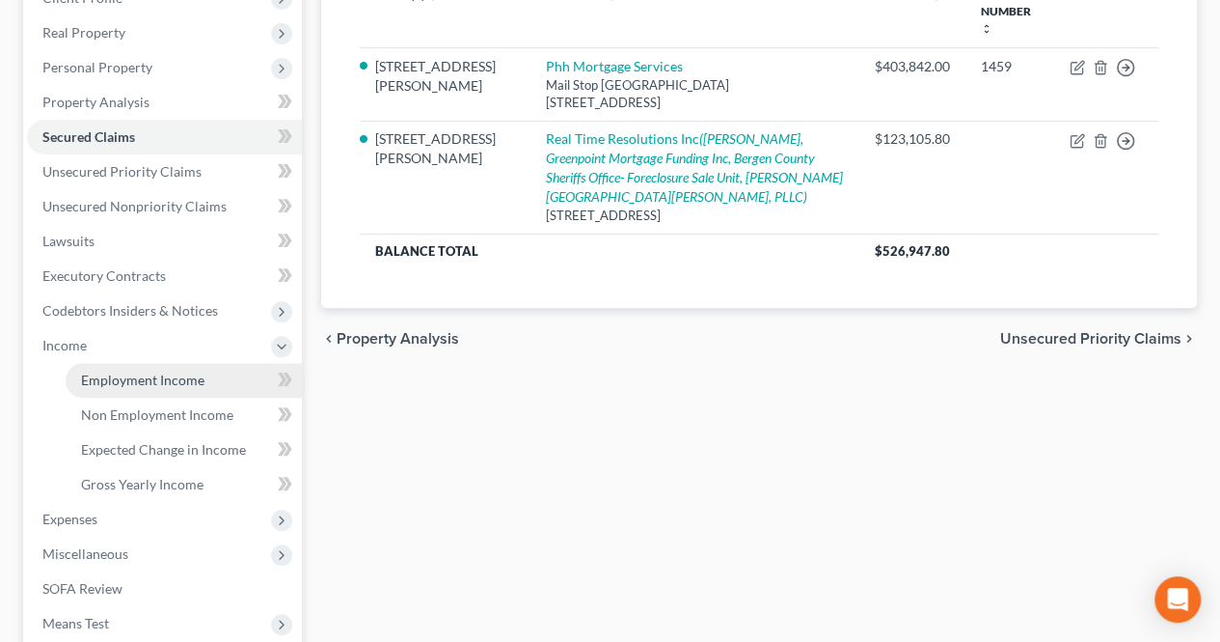
drag, startPoint x: 199, startPoint y: 382, endPoint x: 185, endPoint y: 381, distance: 13.5
click at [200, 382] on span "Employment Income" at bounding box center [142, 379] width 123 height 16
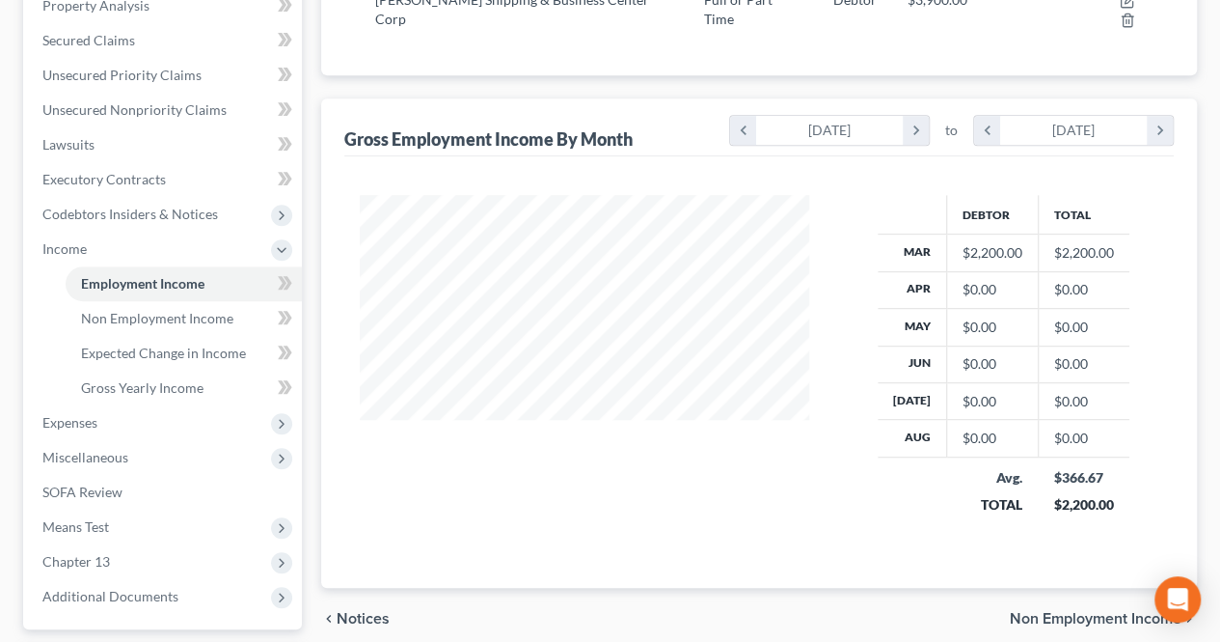
scroll to position [482, 0]
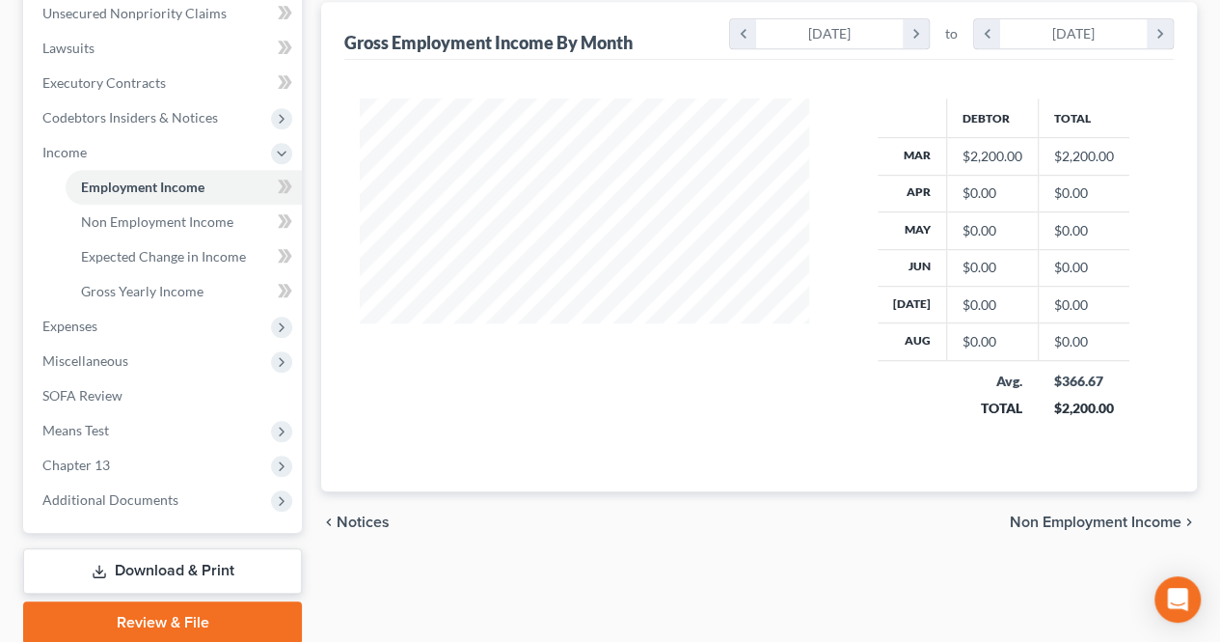
click at [1027, 514] on span "Non Employment Income" at bounding box center [1096, 521] width 172 height 15
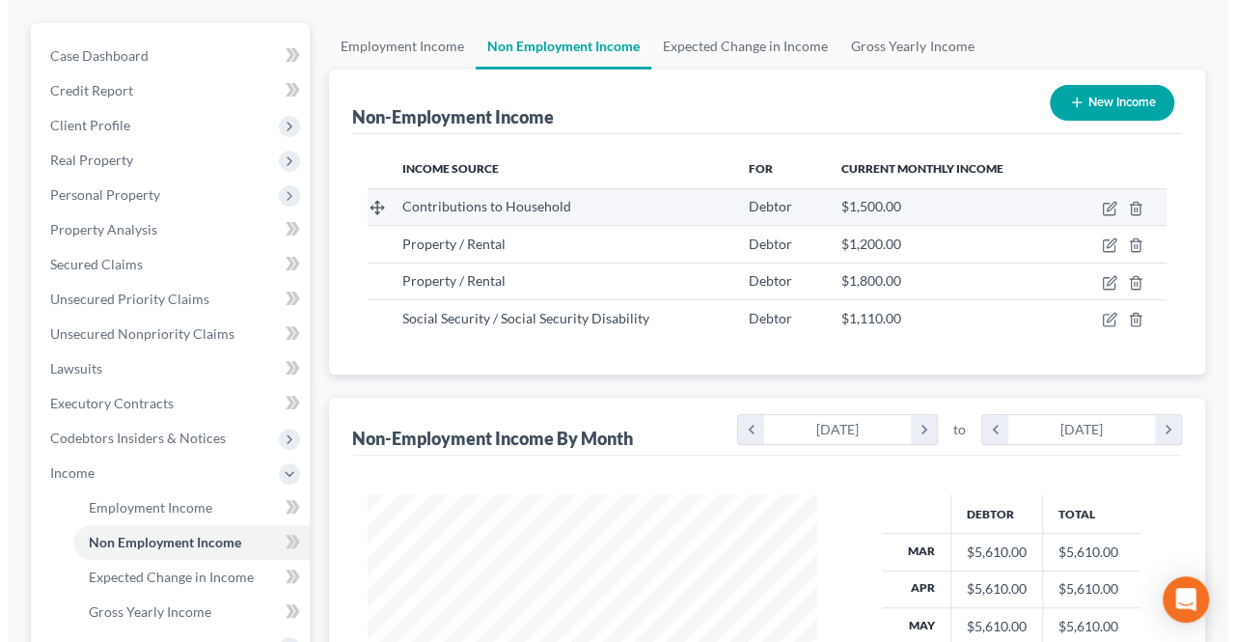
scroll to position [193, 0]
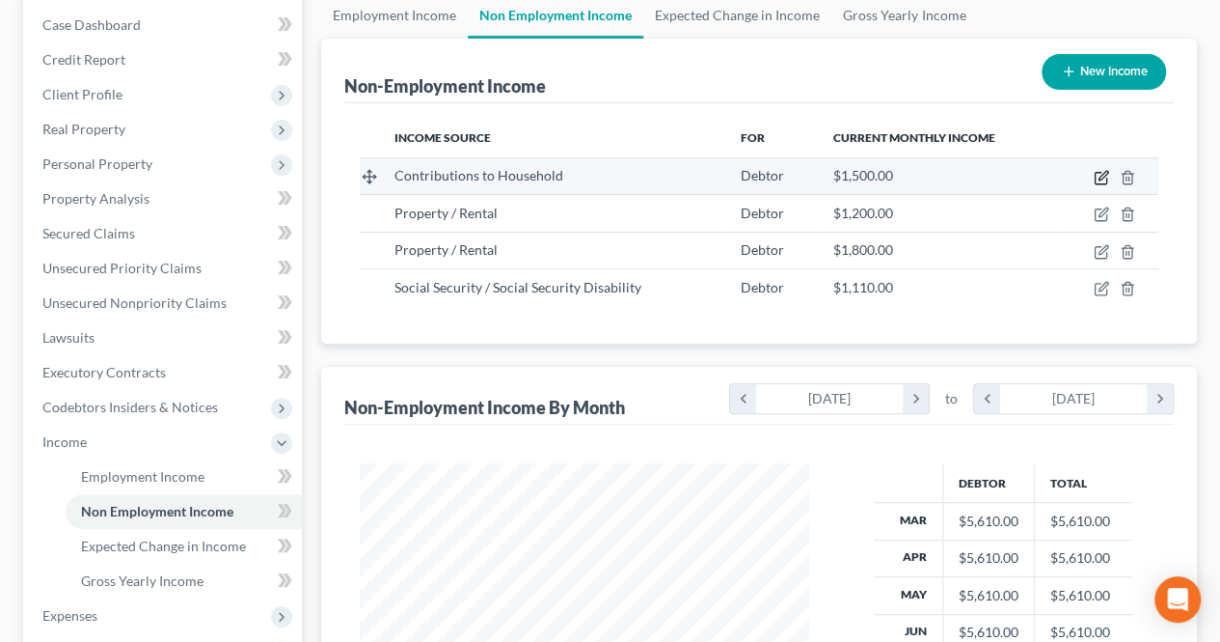
click at [1102, 171] on icon "button" at bounding box center [1101, 177] width 15 height 15
select select "8"
select select "0"
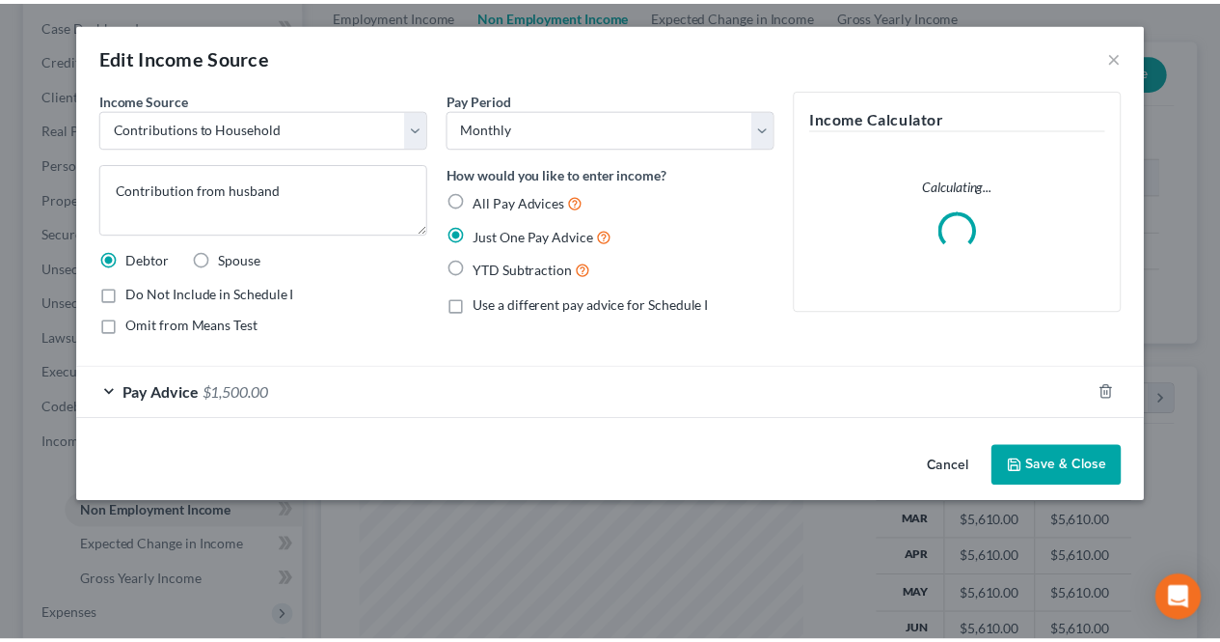
scroll to position [343, 494]
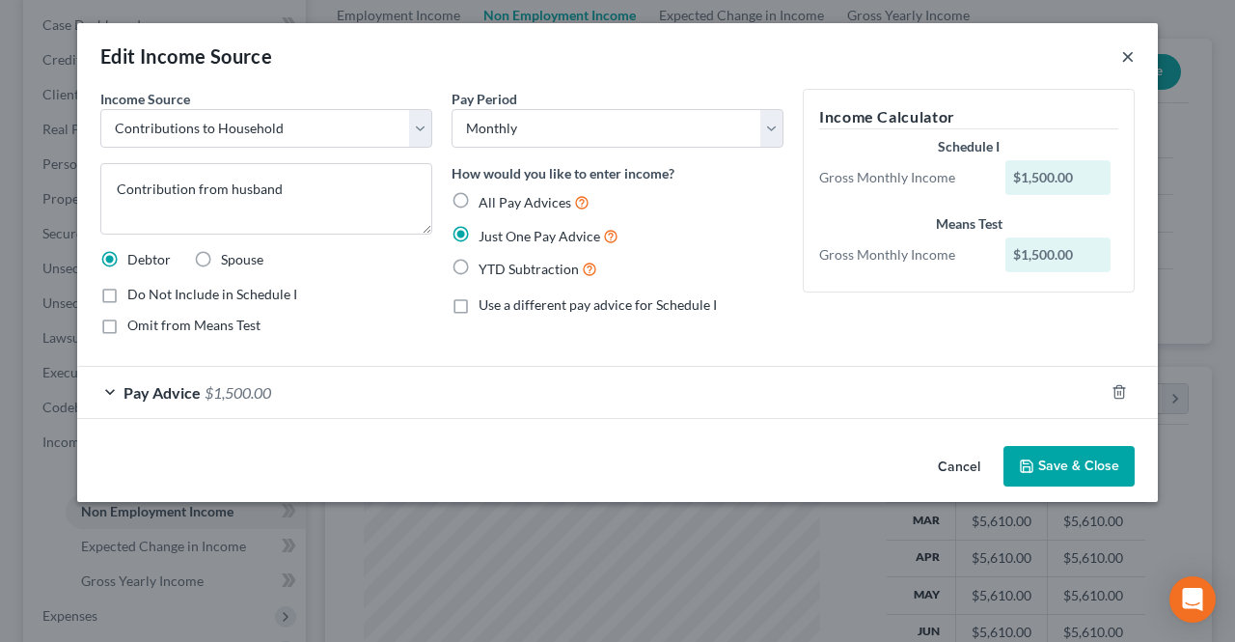
click at [1132, 59] on button "×" at bounding box center [1128, 55] width 14 height 23
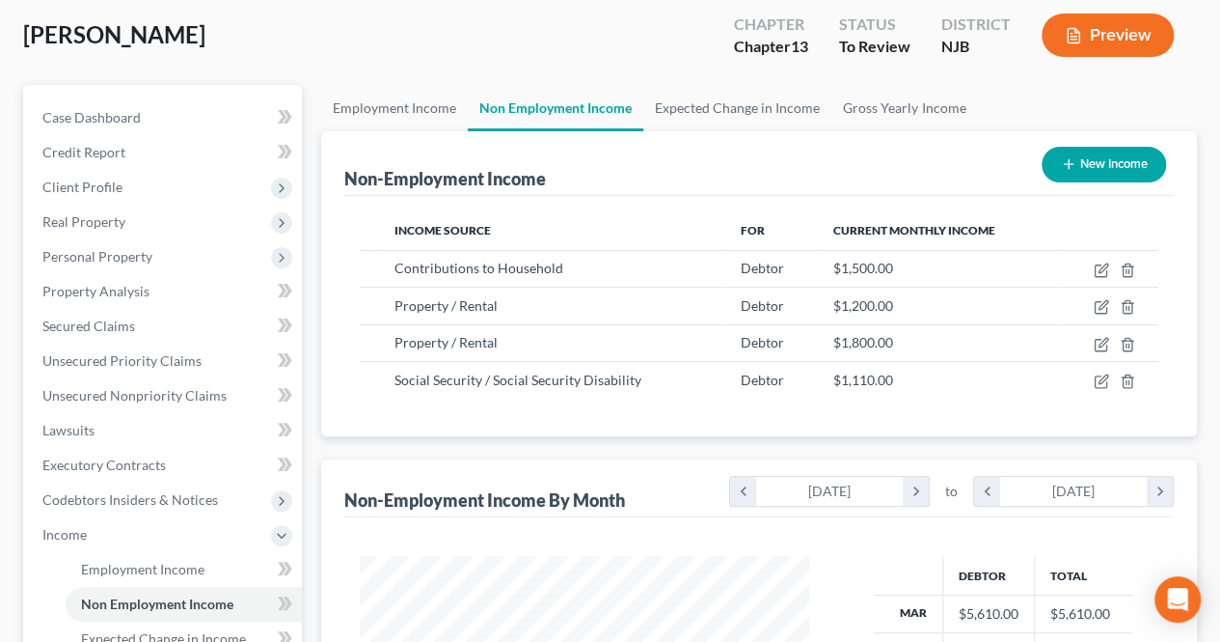
scroll to position [0, 0]
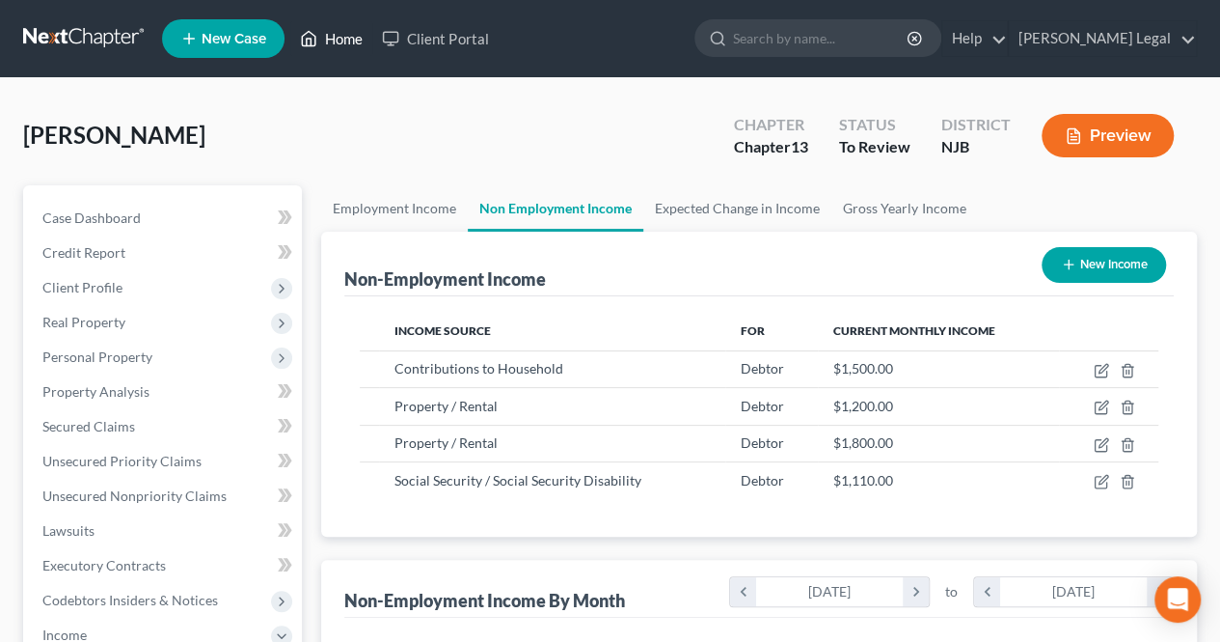
click at [315, 27] on icon at bounding box center [308, 38] width 17 height 23
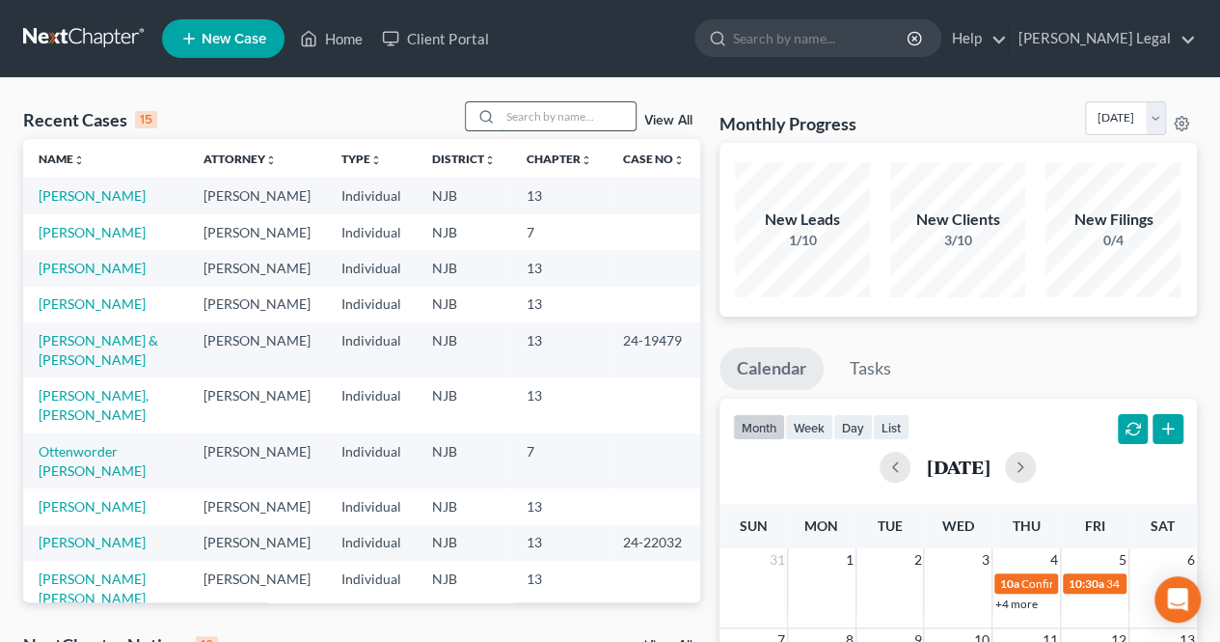
click at [586, 123] on input "search" at bounding box center [568, 116] width 135 height 28
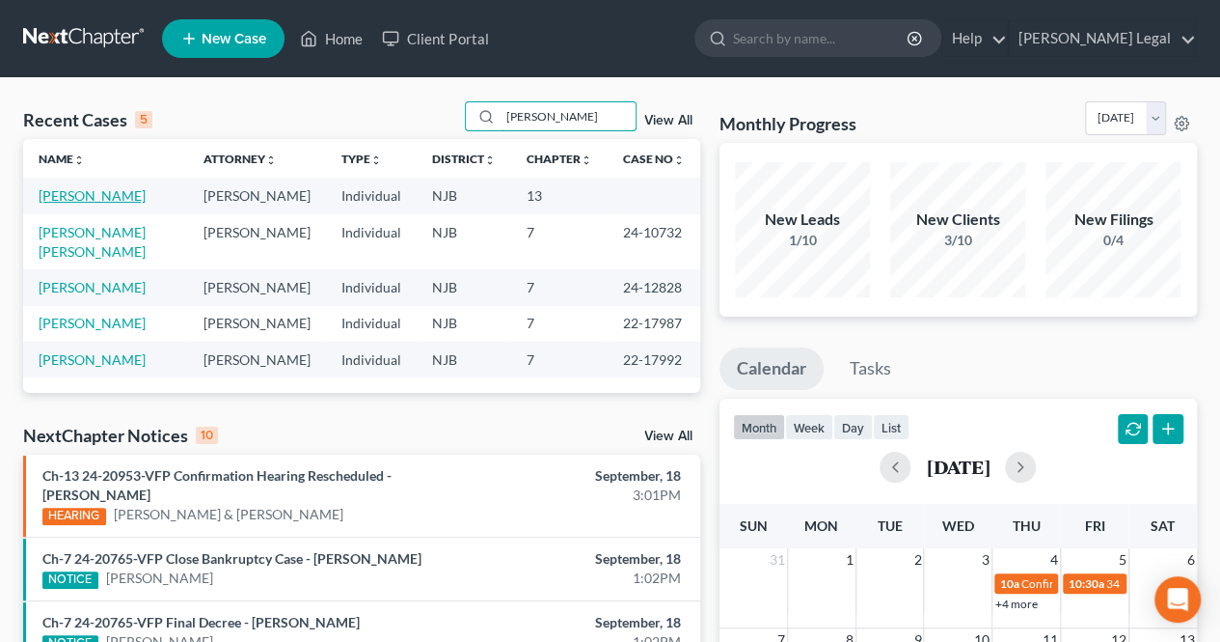
type input "[PERSON_NAME]"
click at [95, 201] on link "[PERSON_NAME]" at bounding box center [92, 195] width 107 height 16
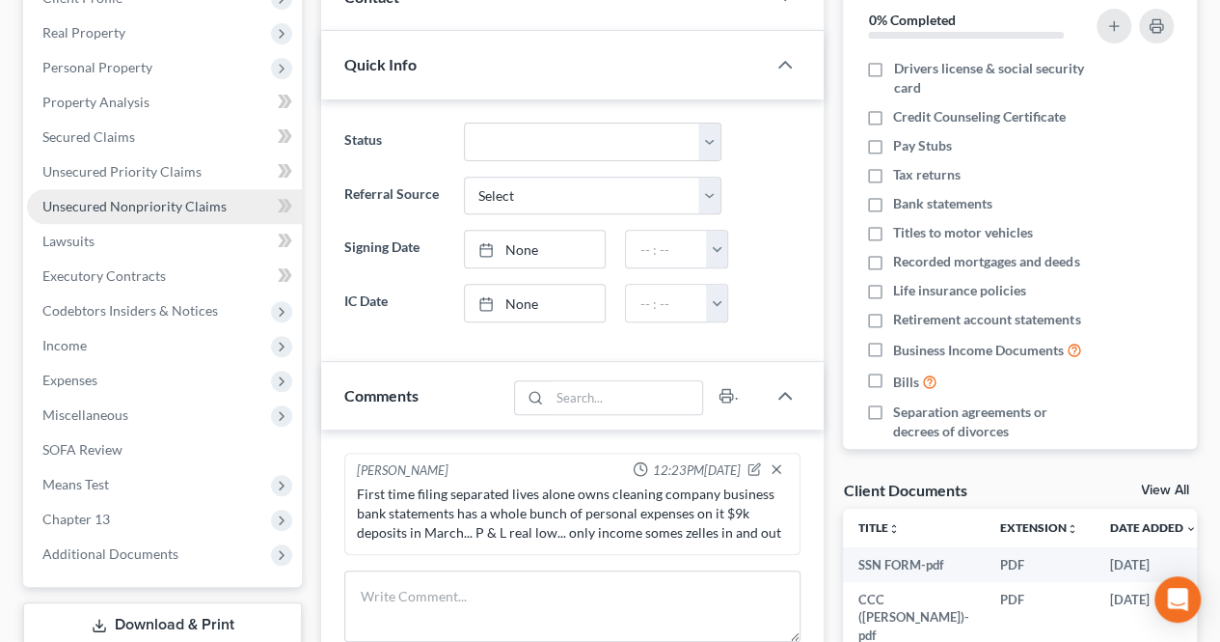
click at [201, 192] on link "Unsecured Nonpriority Claims" at bounding box center [164, 206] width 275 height 35
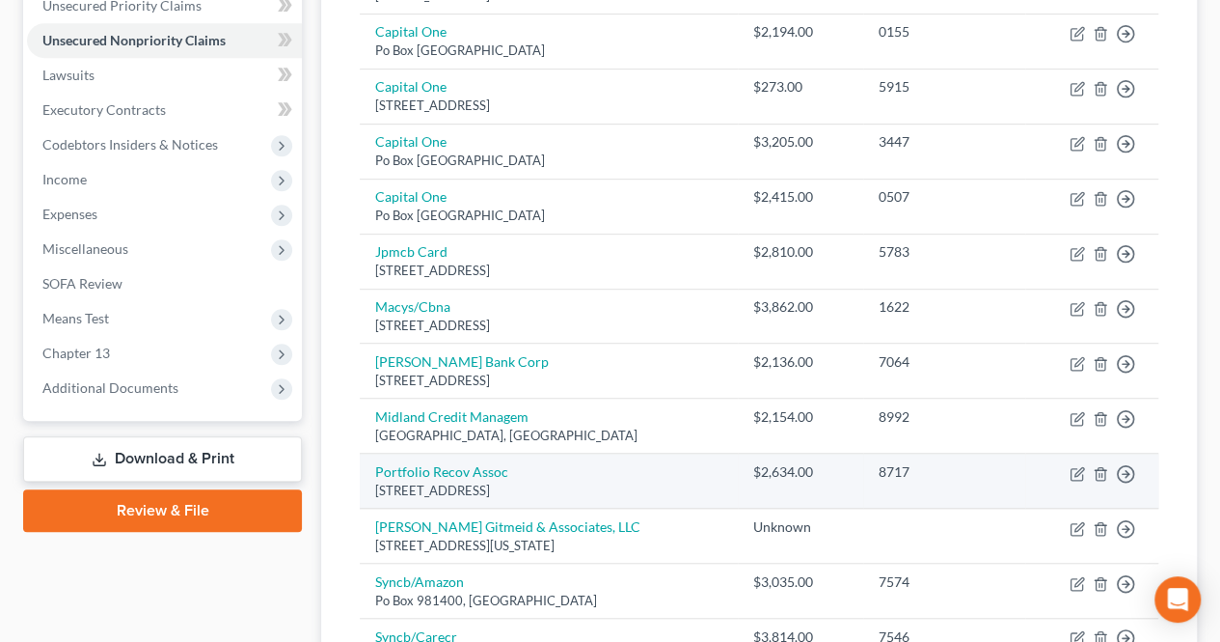
scroll to position [579, 0]
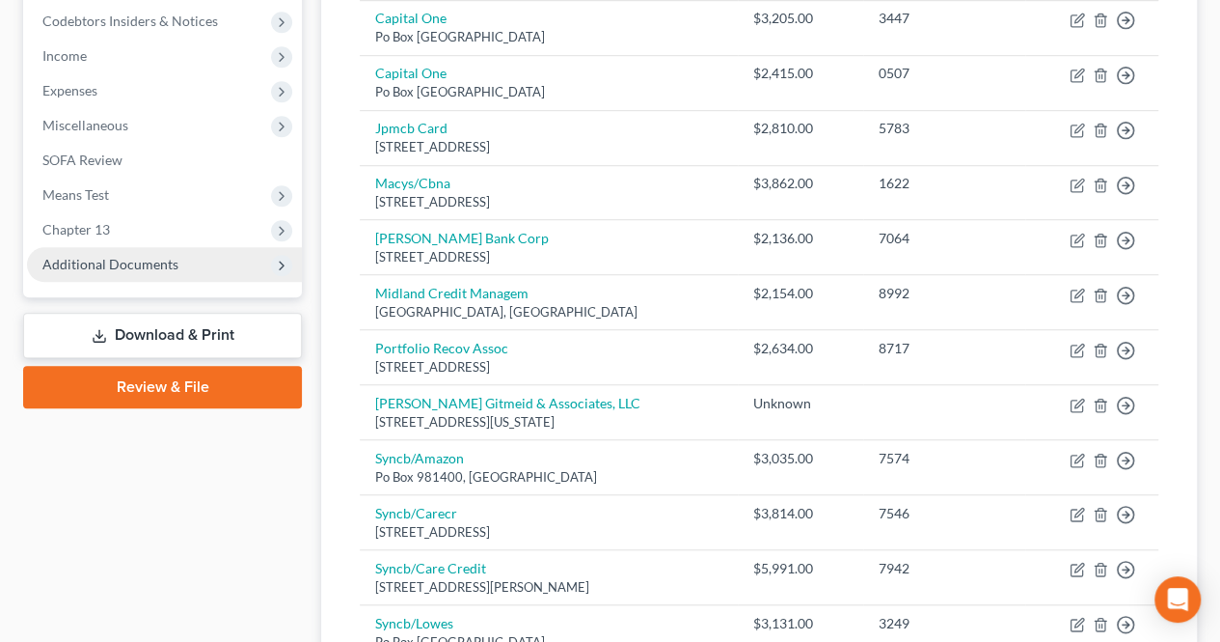
click at [150, 274] on span "Additional Documents" at bounding box center [164, 264] width 275 height 35
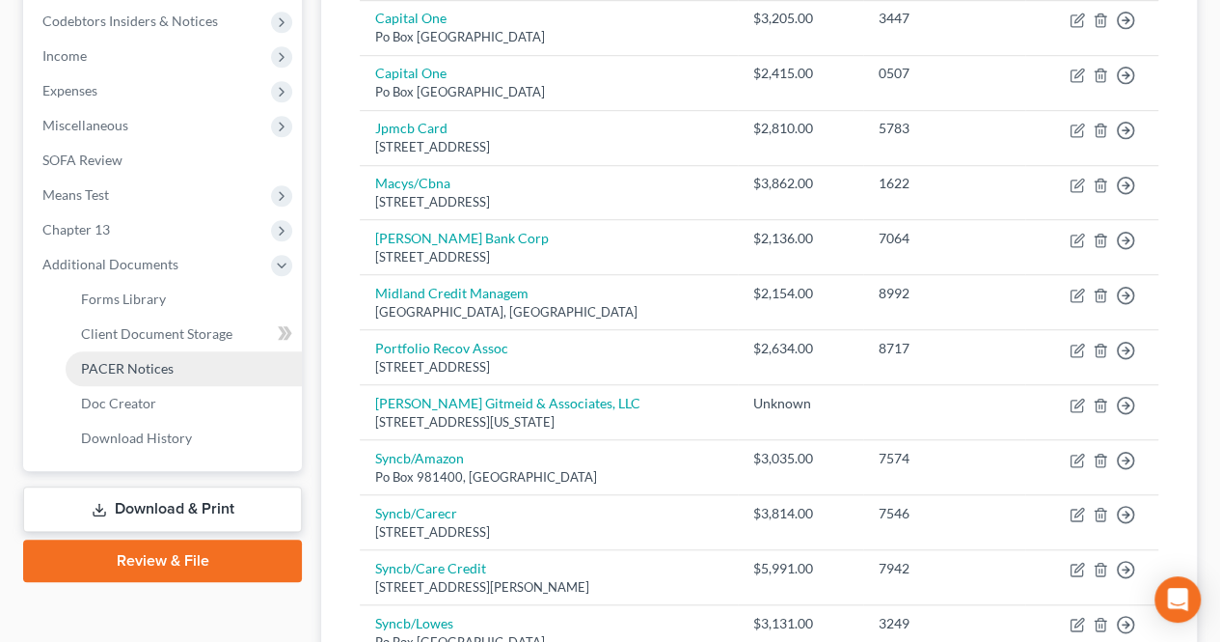
click at [175, 383] on link "PACER Notices" at bounding box center [184, 368] width 236 height 35
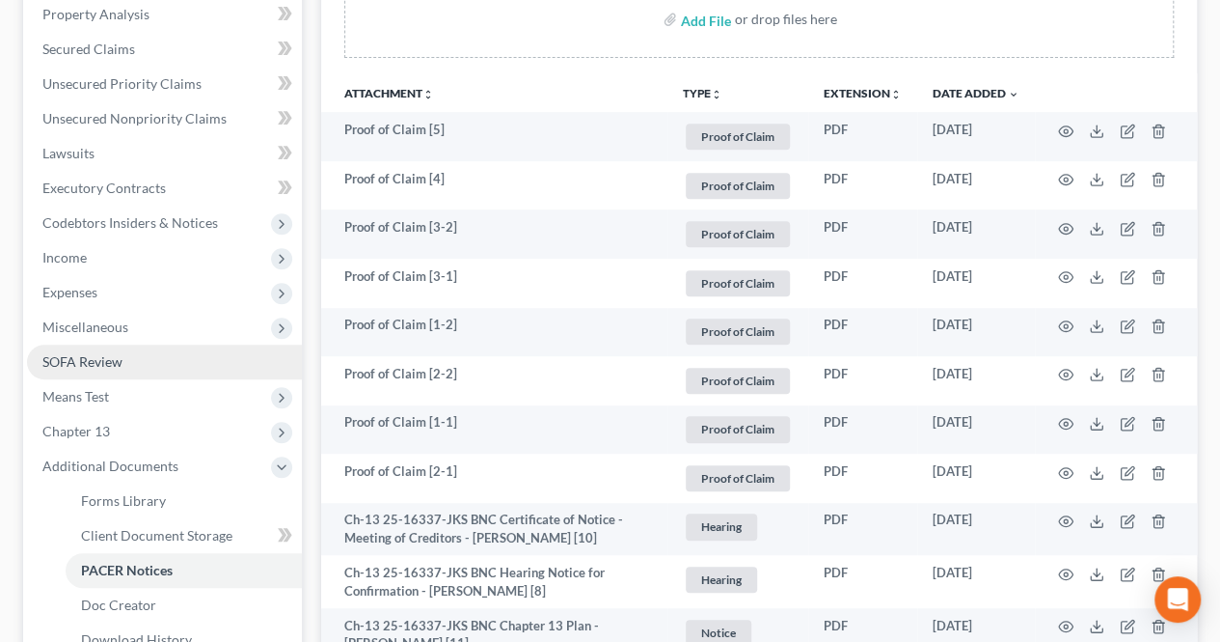
scroll to position [374, 0]
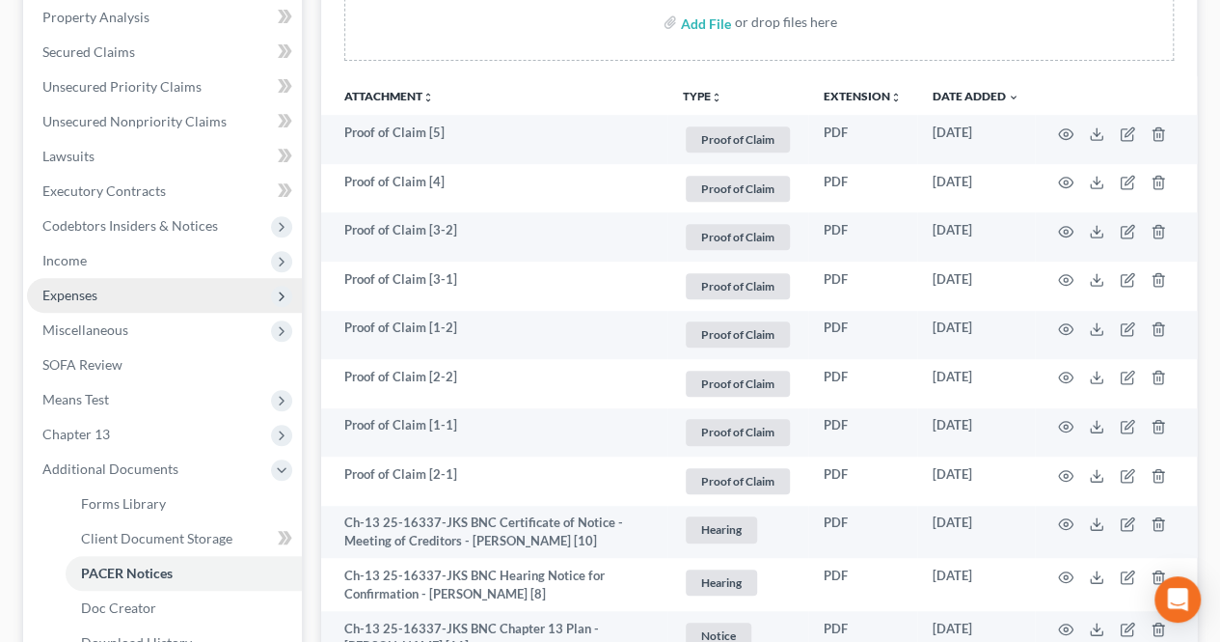
click at [166, 298] on span "Expenses" at bounding box center [164, 295] width 275 height 35
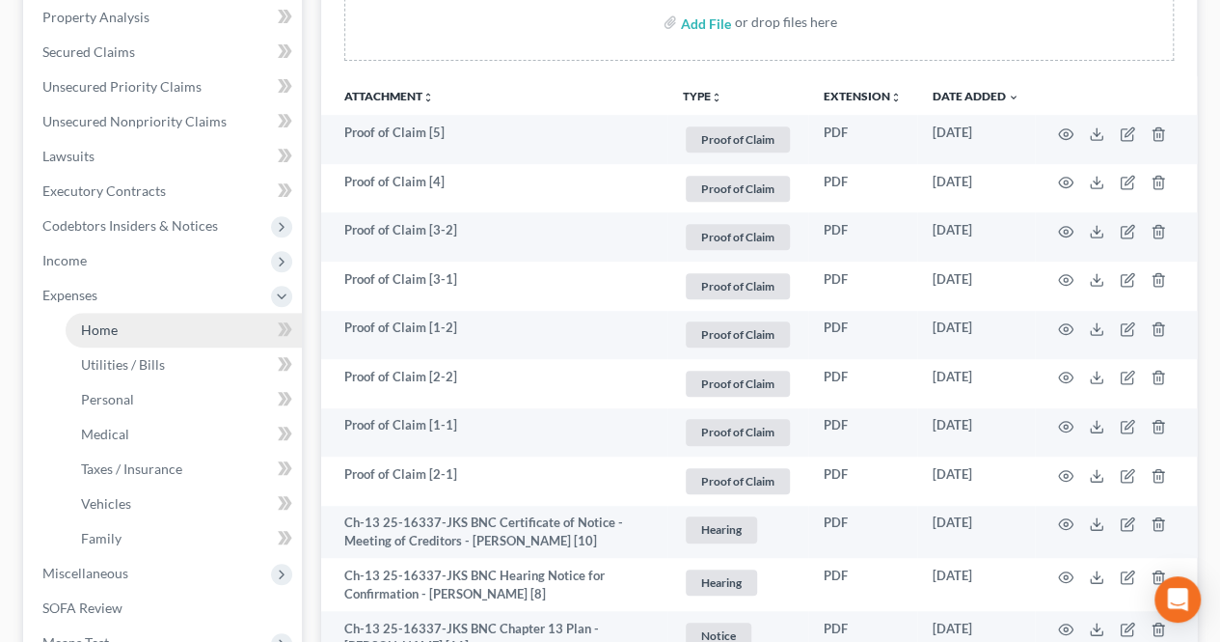
click at [160, 322] on link "Home" at bounding box center [184, 330] width 236 height 35
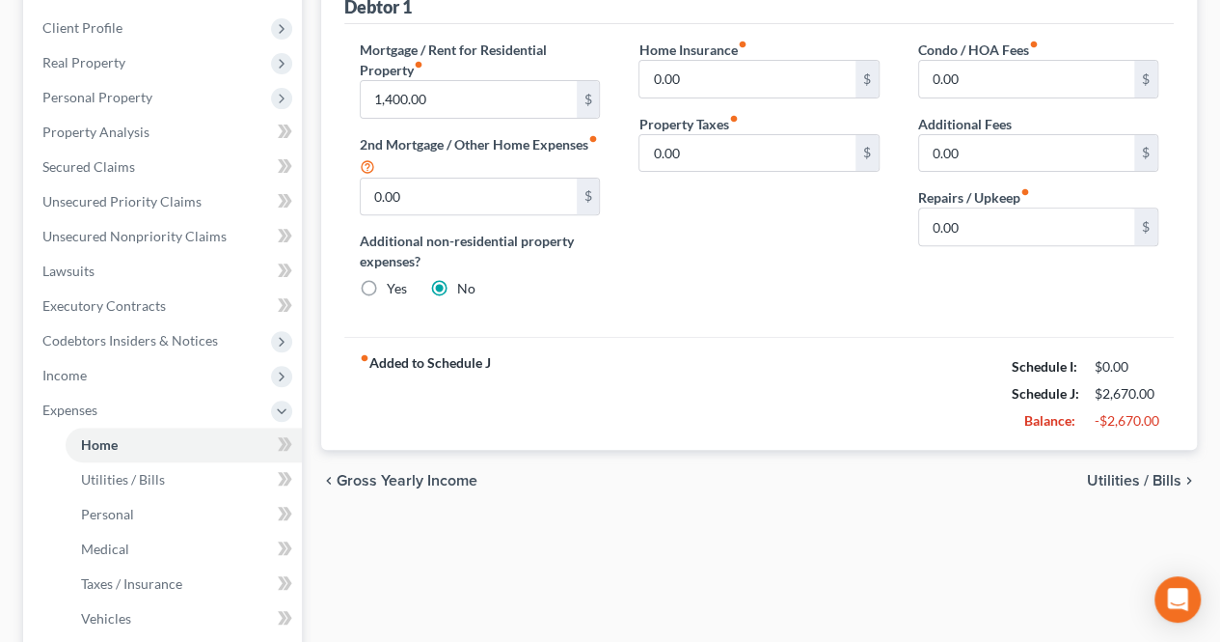
scroll to position [289, 0]
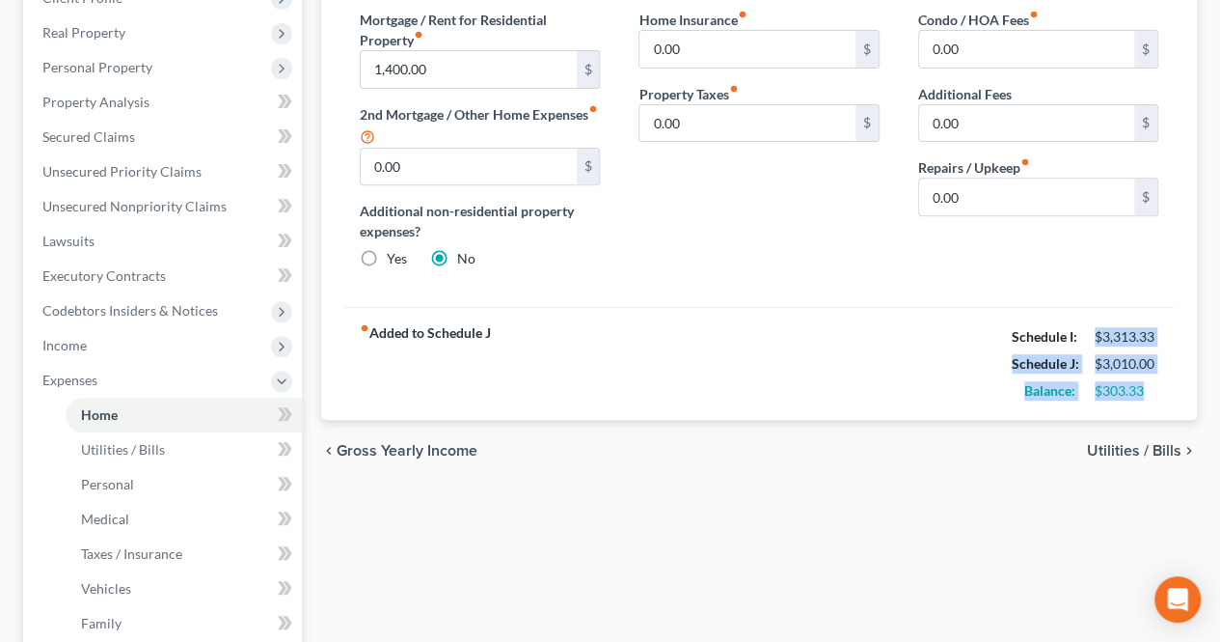
drag, startPoint x: 1077, startPoint y: 340, endPoint x: 1169, endPoint y: 394, distance: 107.2
click at [1169, 394] on div "fiber_manual_record Added to Schedule J Schedule I: $3,313.33 Schedule J: $3,01…" at bounding box center [759, 363] width 830 height 113
click at [1164, 400] on div "Balance: $303.33" at bounding box center [1085, 390] width 166 height 27
click at [1153, 392] on div "$303.33" at bounding box center [1127, 390] width 64 height 19
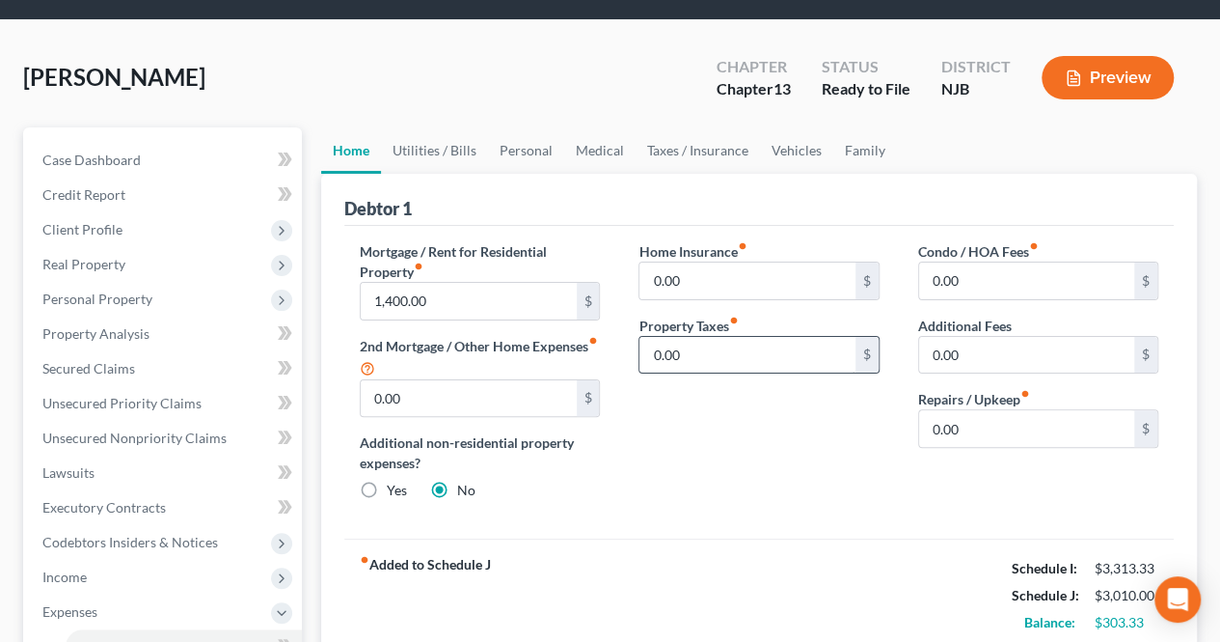
scroll to position [0, 0]
